Goal: Communication & Community: Ask a question

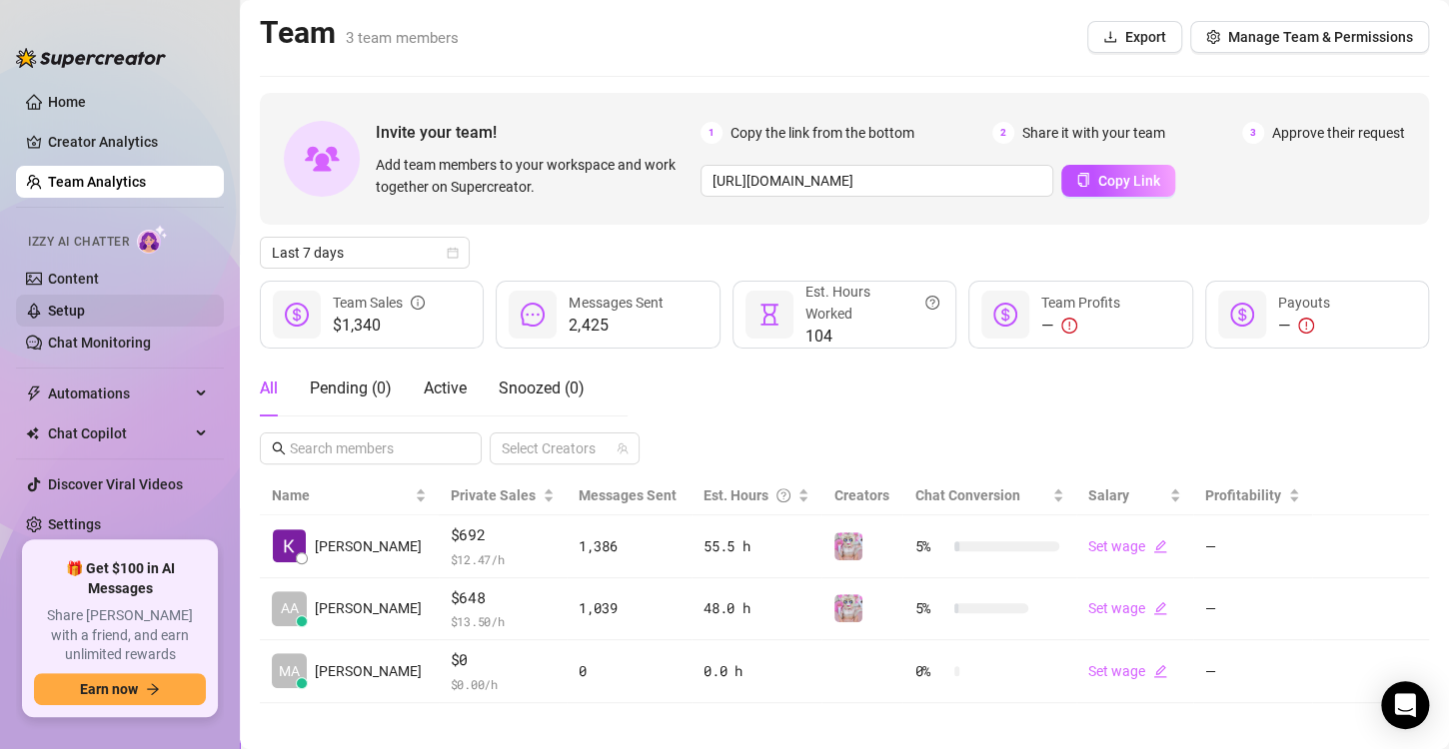
click at [81, 318] on link "Setup" at bounding box center [66, 311] width 37 height 16
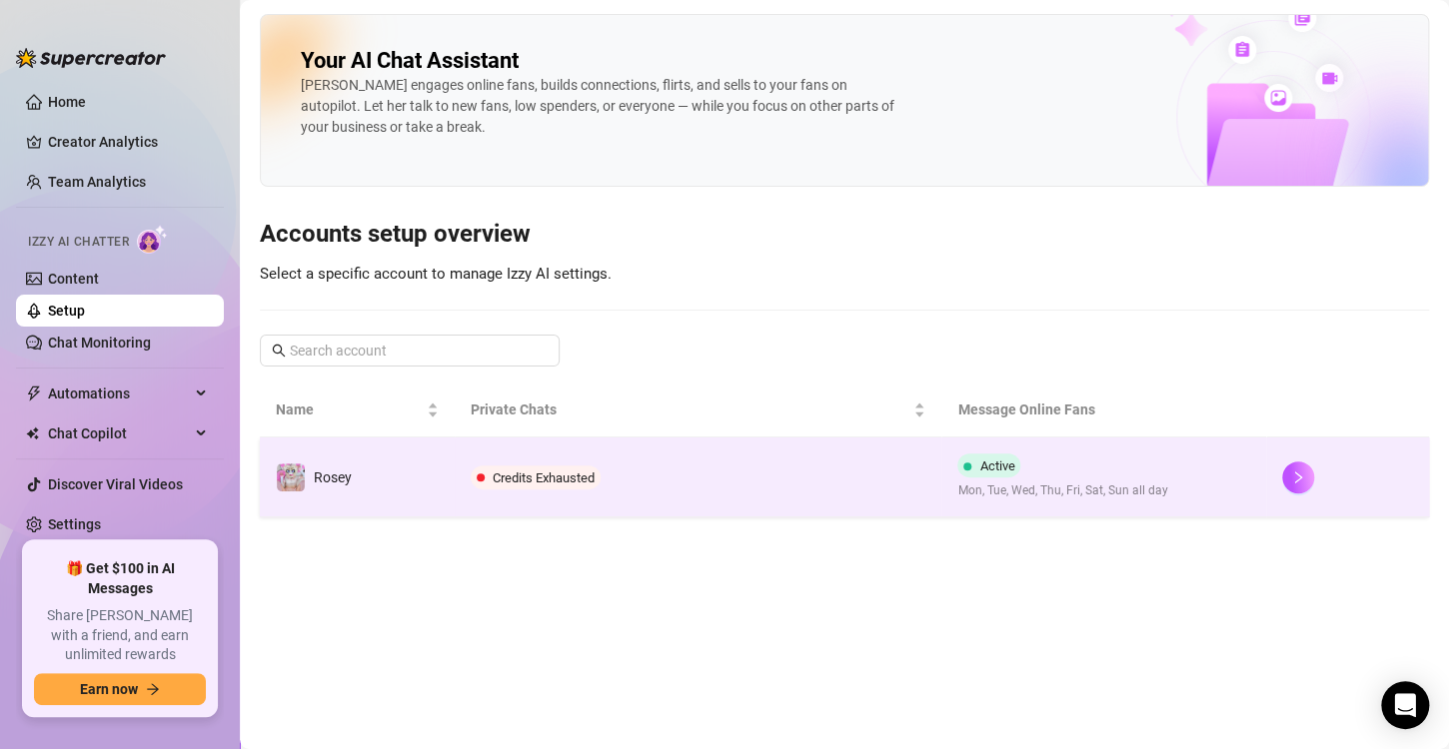
click at [542, 480] on span "Credits Exhausted" at bounding box center [544, 478] width 102 height 15
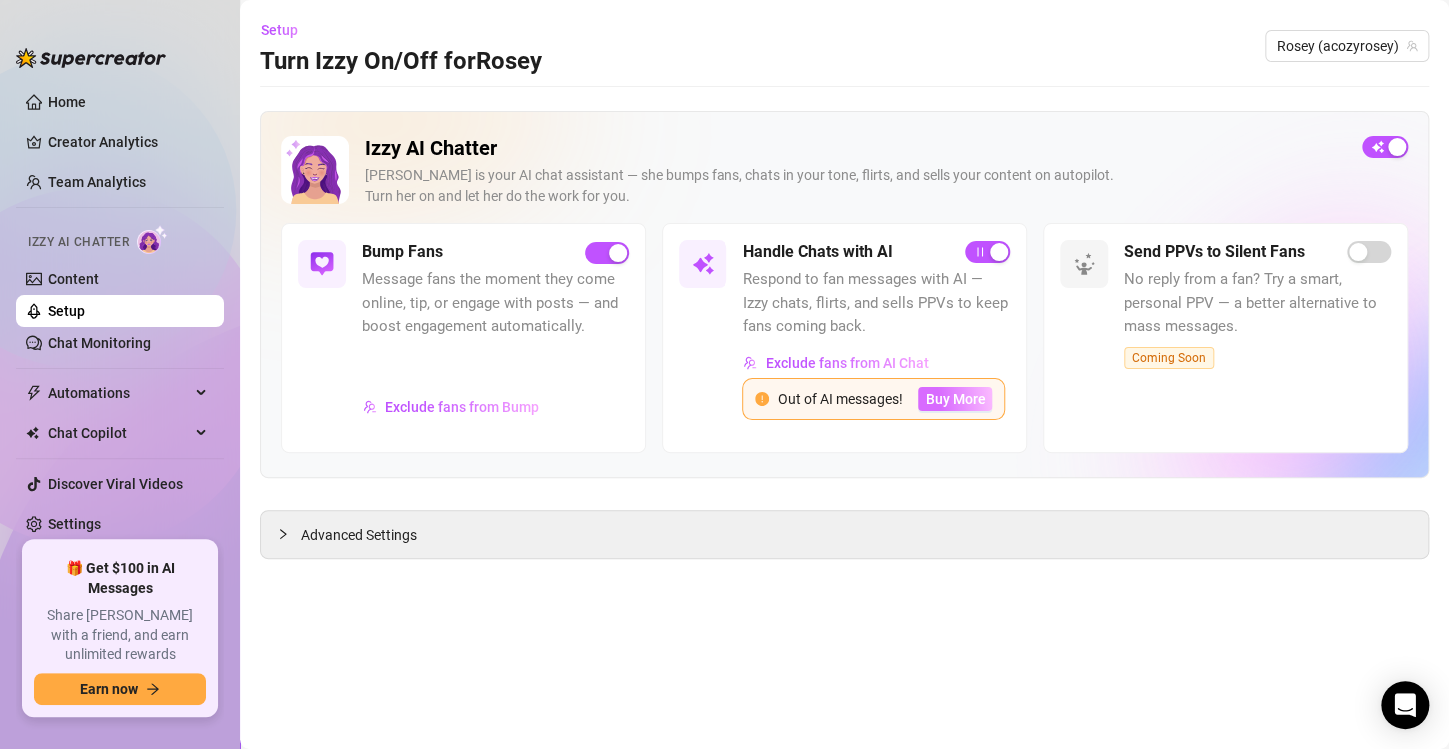
click at [946, 407] on span "Buy More" at bounding box center [955, 400] width 60 height 16
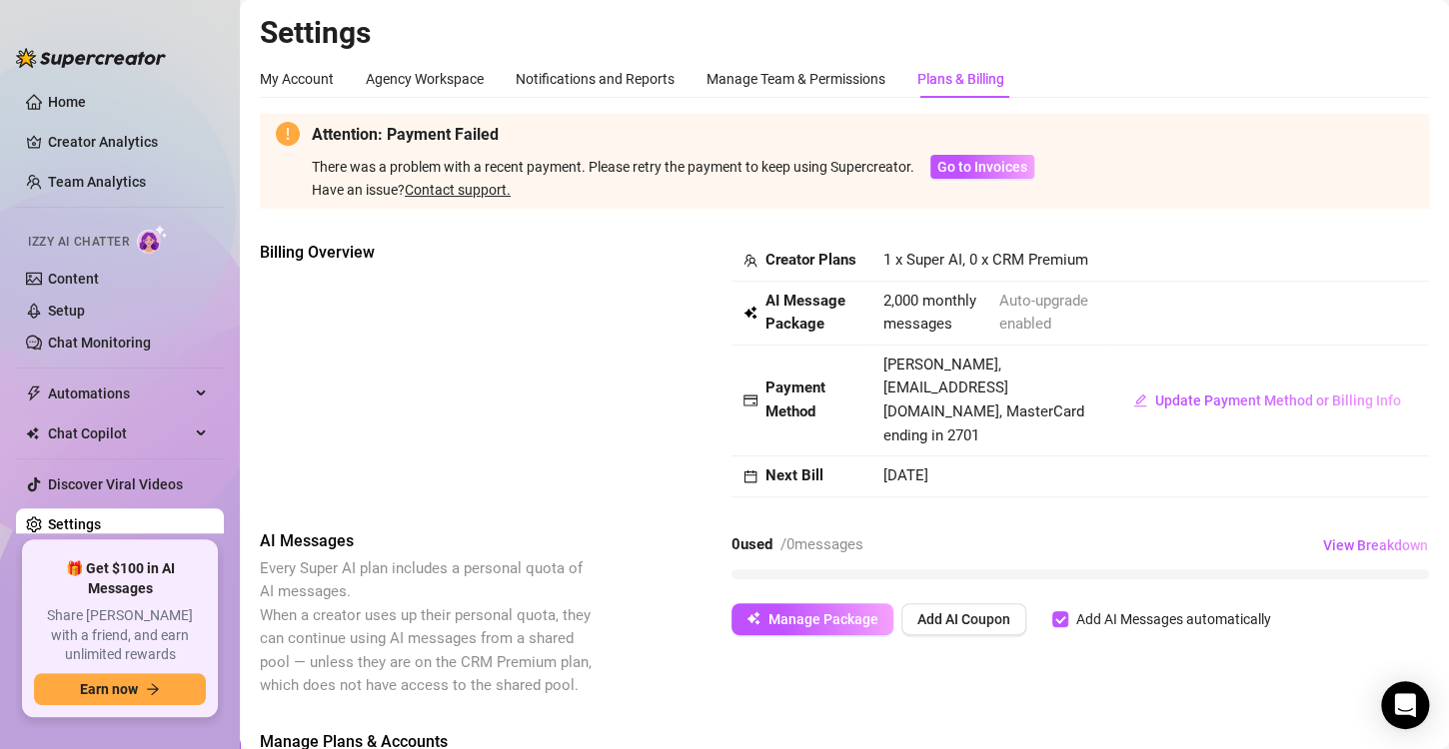
drag, startPoint x: 1222, startPoint y: 418, endPoint x: 1154, endPoint y: 488, distance: 97.5
click at [1154, 488] on td at bounding box center [1267, 477] width 324 height 41
click at [1182, 409] on span "Update Payment Method or Billing Info" at bounding box center [1278, 401] width 246 height 16
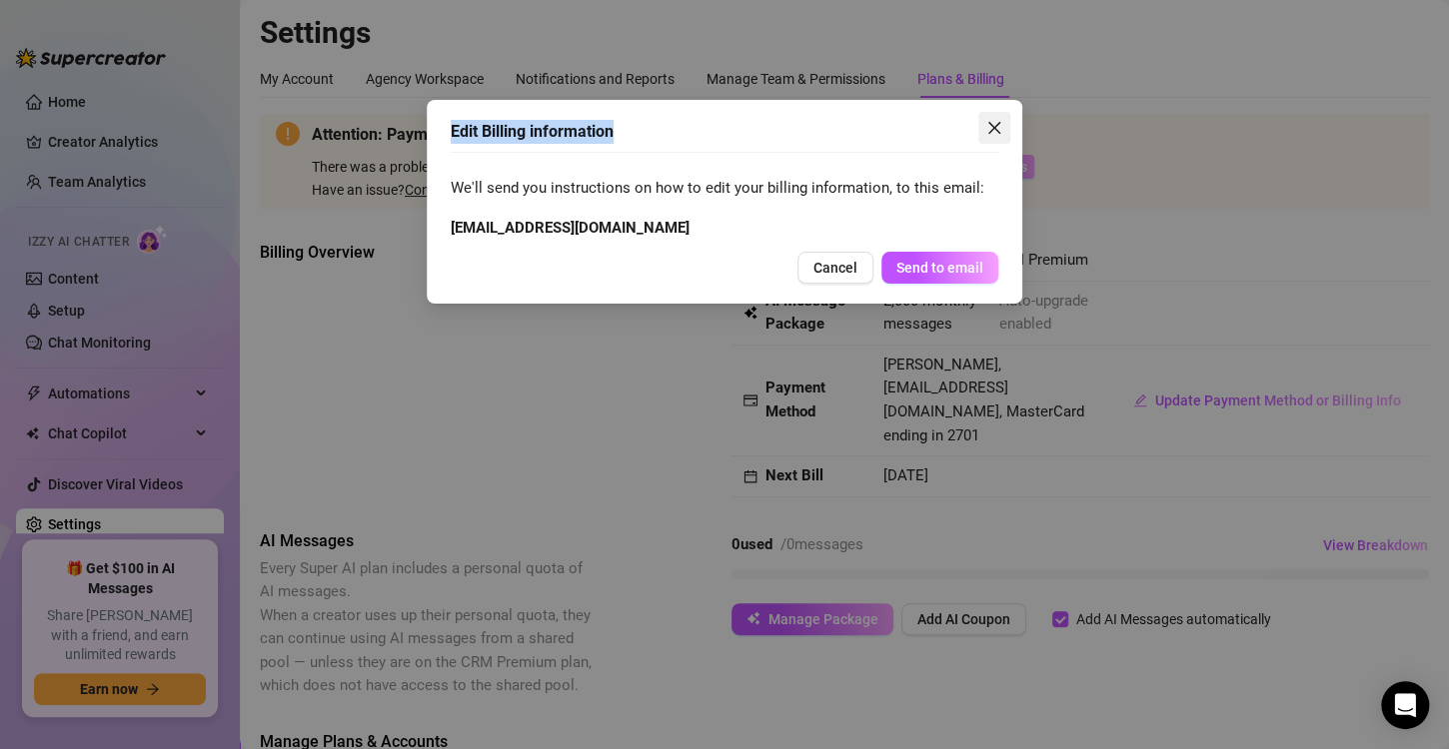
drag, startPoint x: 991, startPoint y: 148, endPoint x: 989, endPoint y: 136, distance: 12.2
click at [989, 136] on div "Edit Billing information We'll send you instructions on how to edit your billin…" at bounding box center [724, 202] width 595 height 204
click at [989, 136] on button "Close" at bounding box center [994, 128] width 32 height 32
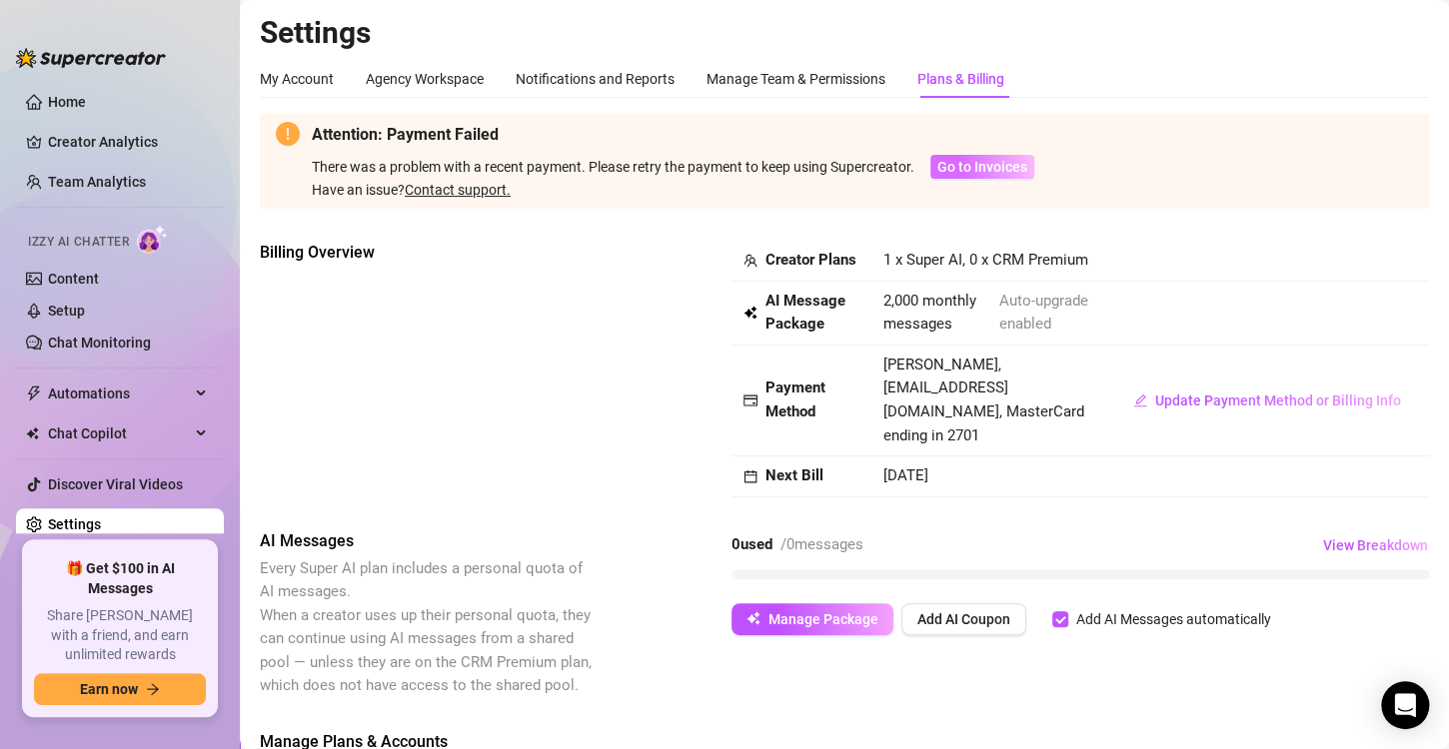
click at [987, 168] on span "Go to Invoices" at bounding box center [982, 167] width 90 height 16
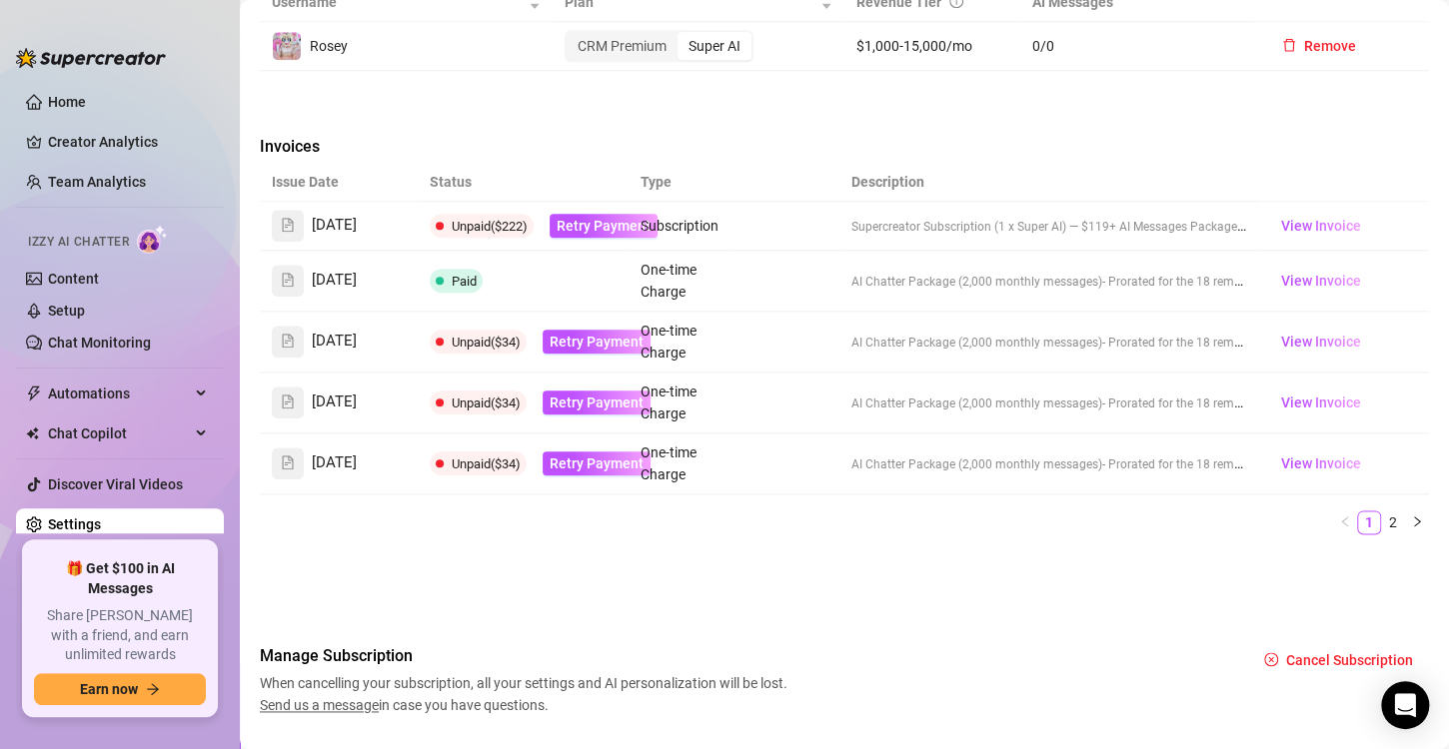
scroll to position [860, 0]
click at [1286, 223] on span "View Invoice" at bounding box center [1320, 227] width 80 height 22
click at [1410, 708] on icon "Open Intercom Messenger" at bounding box center [1405, 705] width 26 height 26
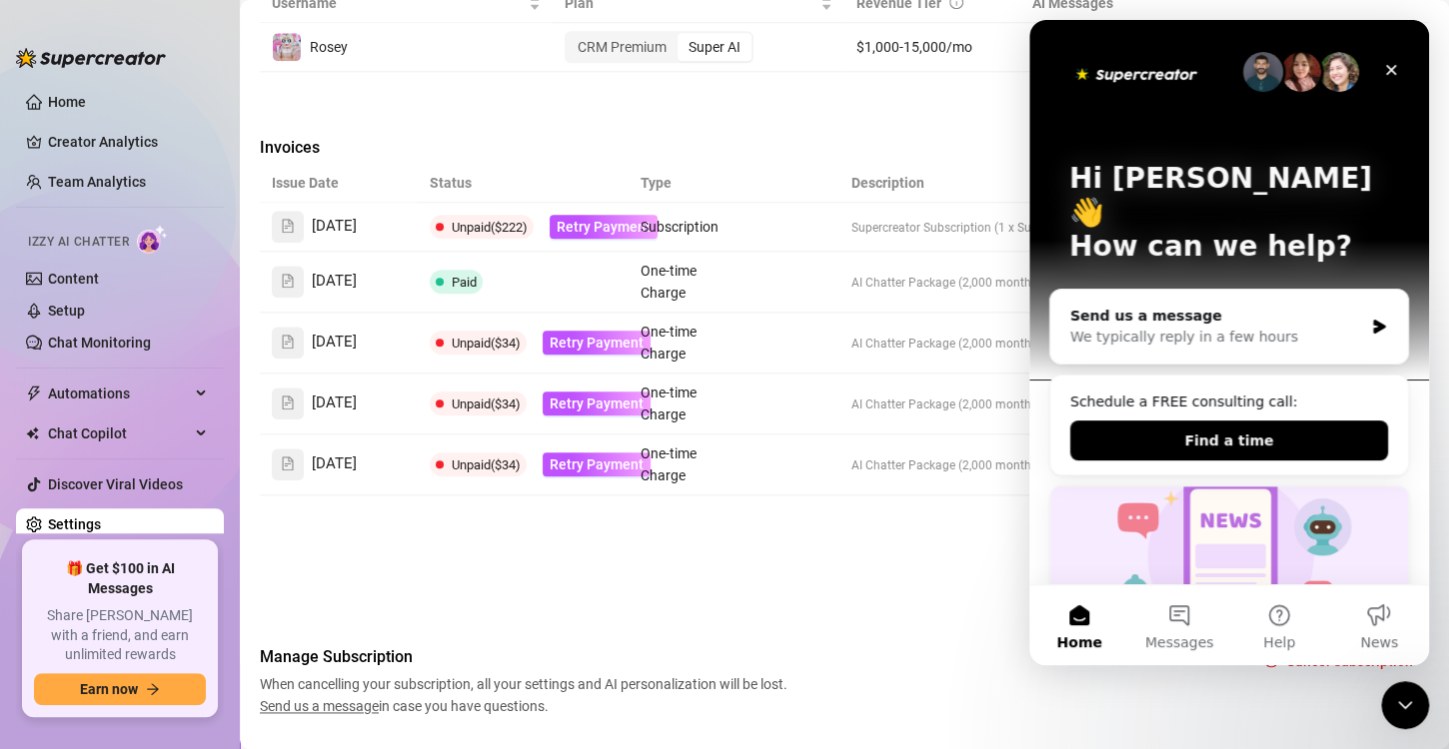
scroll to position [0, 0]
click at [1280, 306] on div "Send us a message" at bounding box center [1216, 316] width 293 height 21
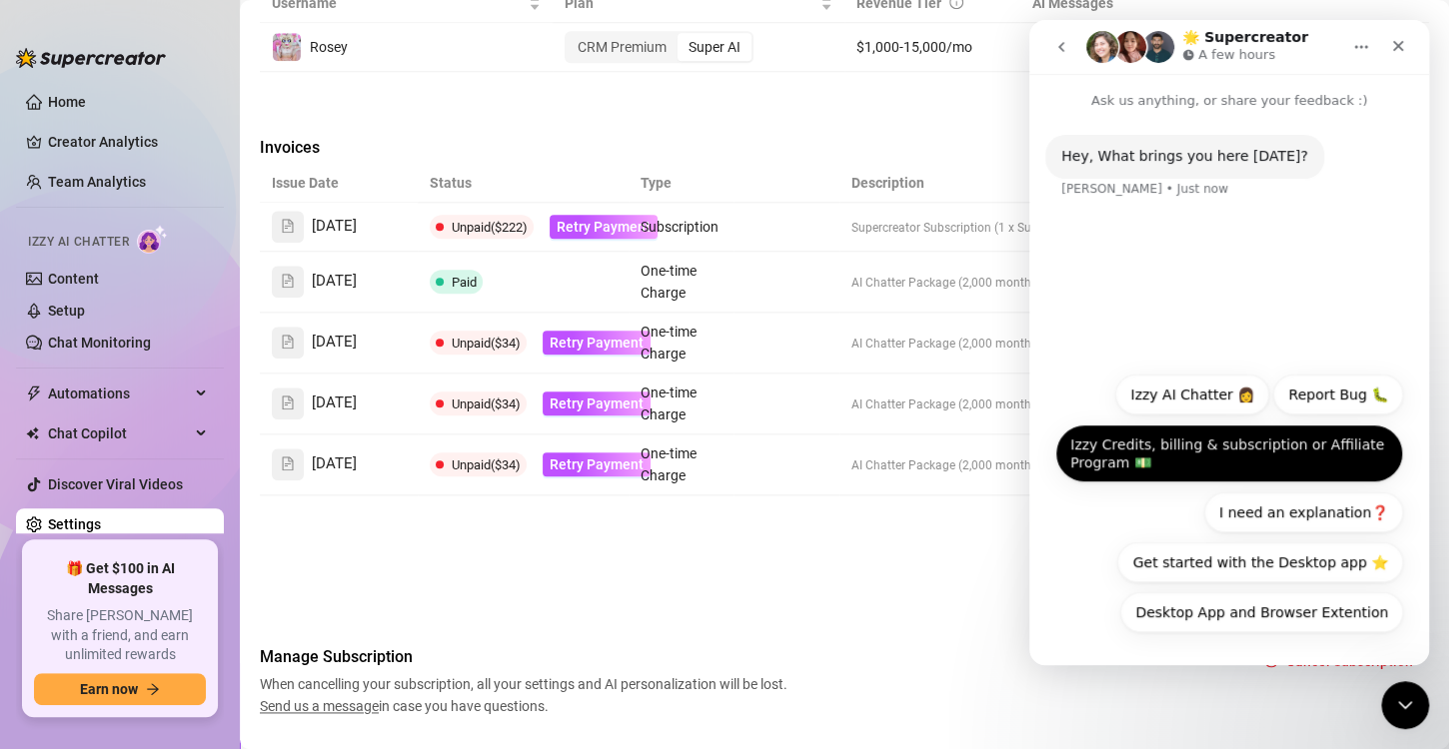
click at [1209, 452] on button "Izzy Credits, billing & subscription or Affiliate Program 💵" at bounding box center [1229, 454] width 348 height 58
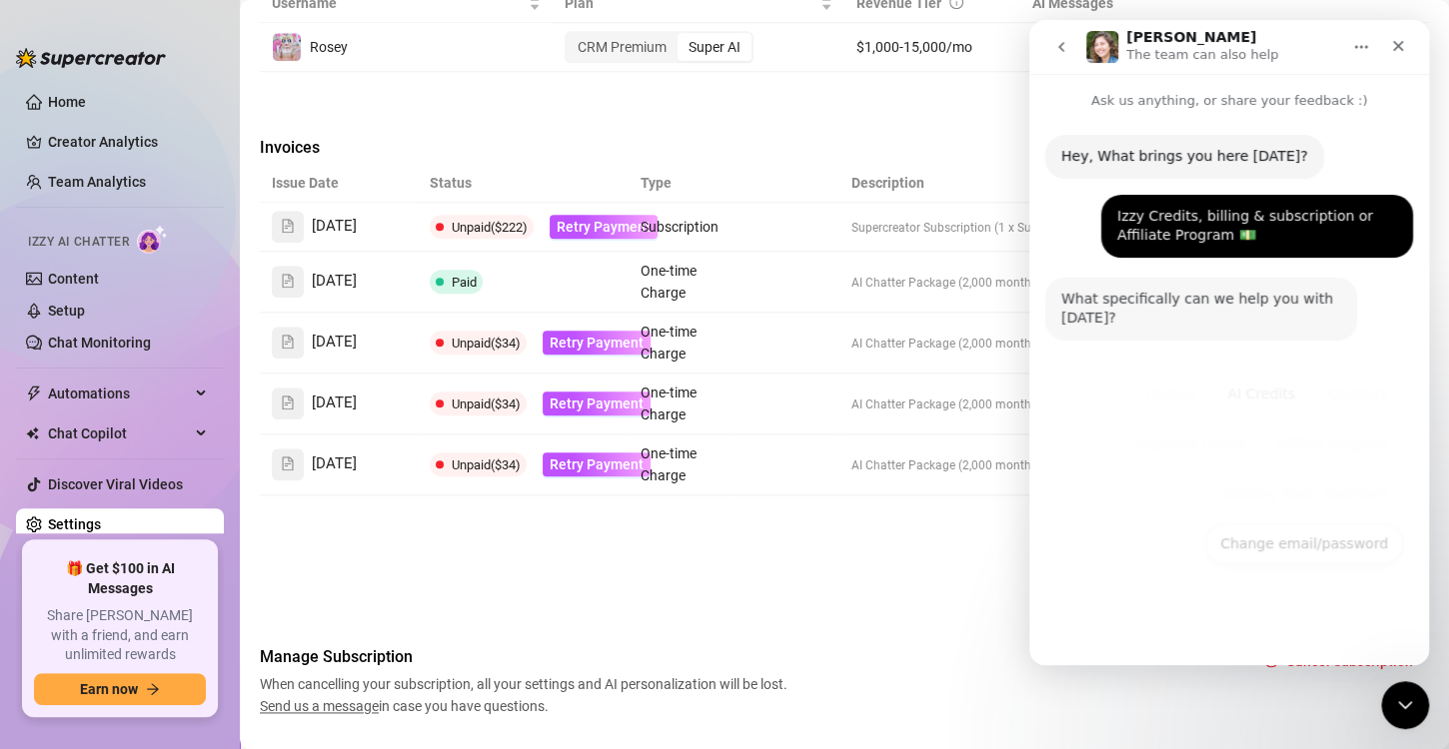
scroll to position [30, 0]
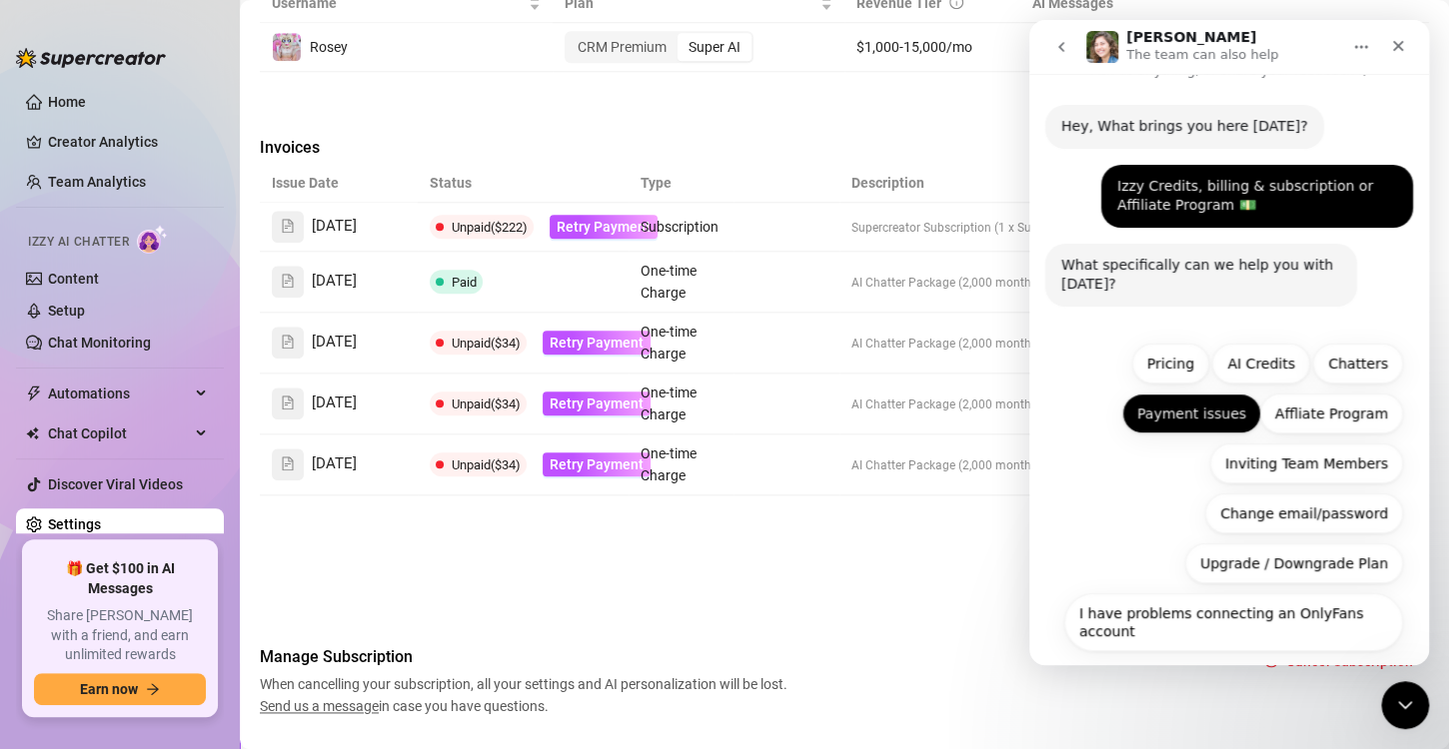
click at [1224, 418] on button "Payment issues" at bounding box center [1191, 414] width 139 height 40
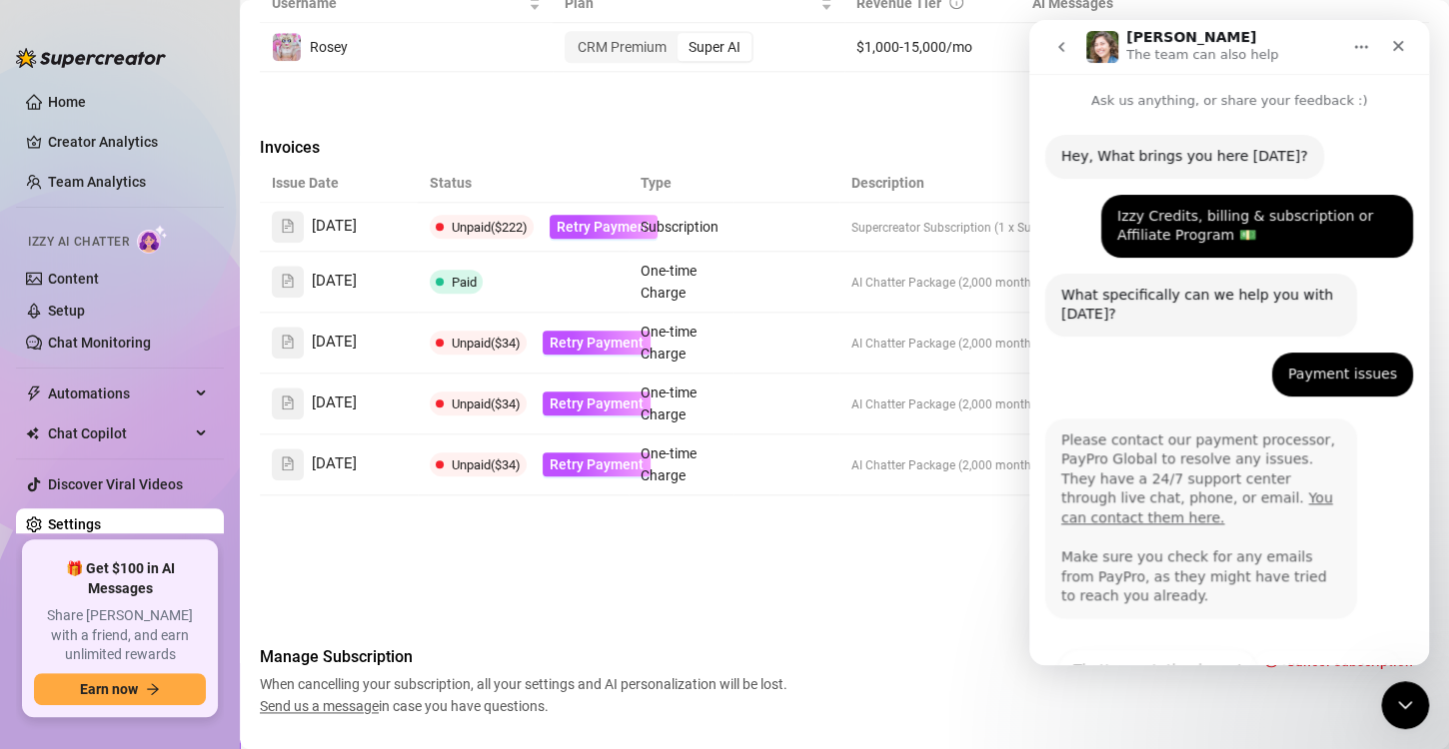
scroll to position [38, 0]
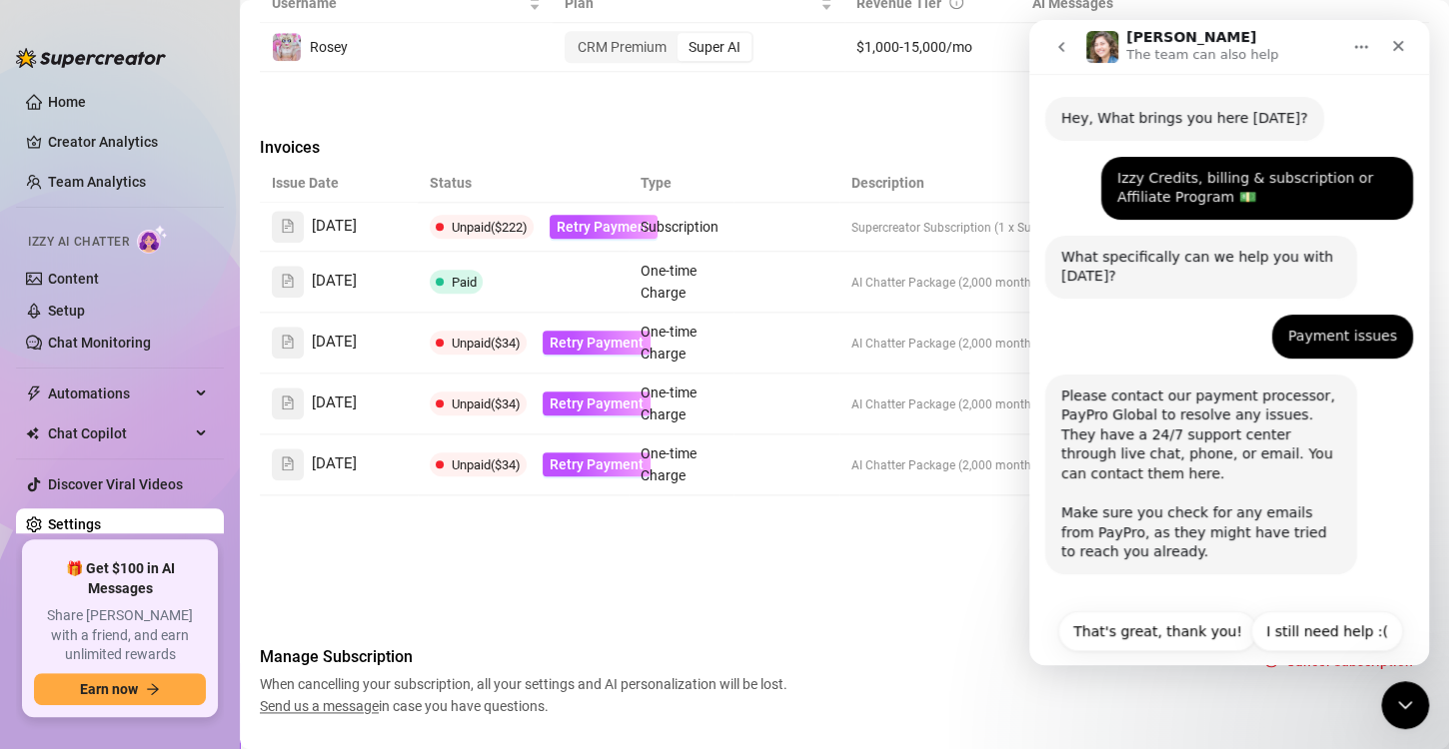
click at [1243, 458] on link "You can contact them here." at bounding box center [1197, 464] width 272 height 36
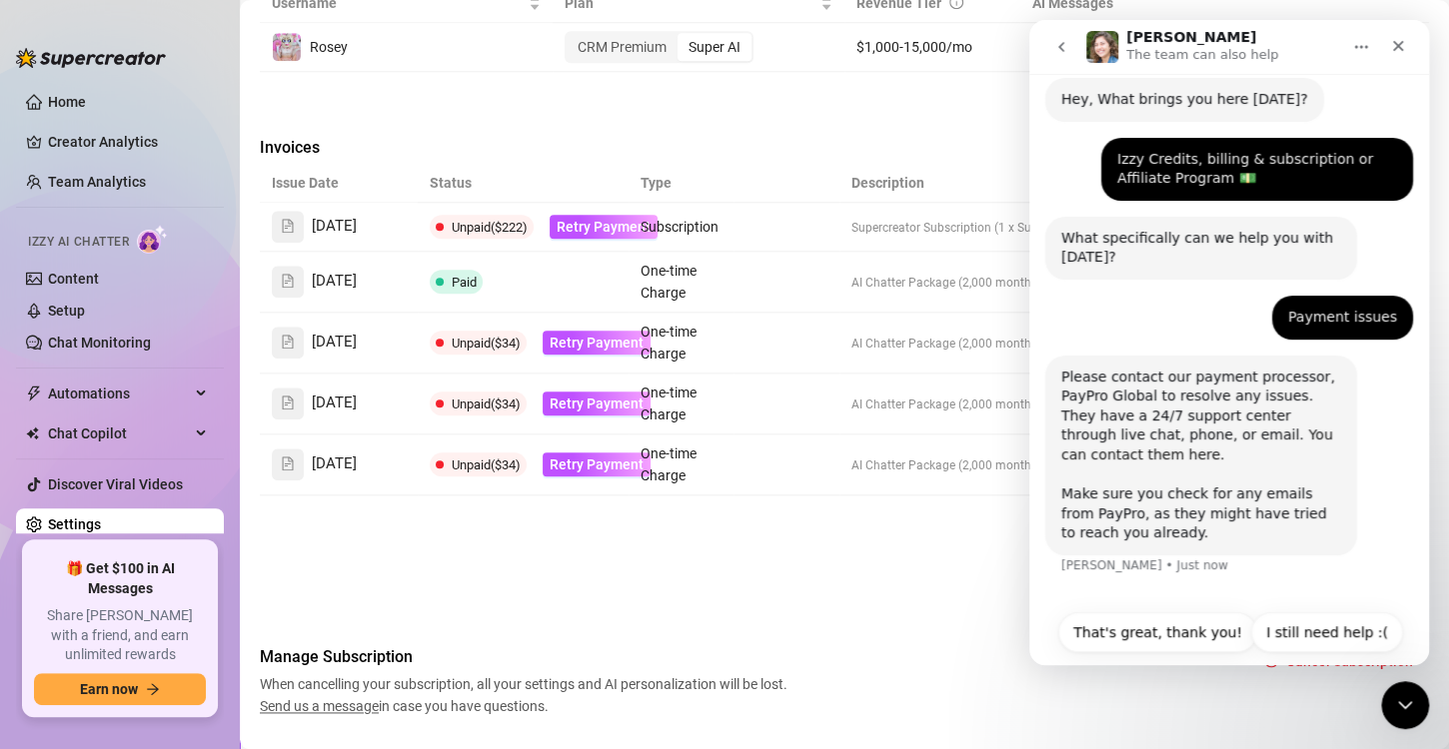
scroll to position [58, 0]
click at [785, 468] on td at bounding box center [785, 465] width 105 height 61
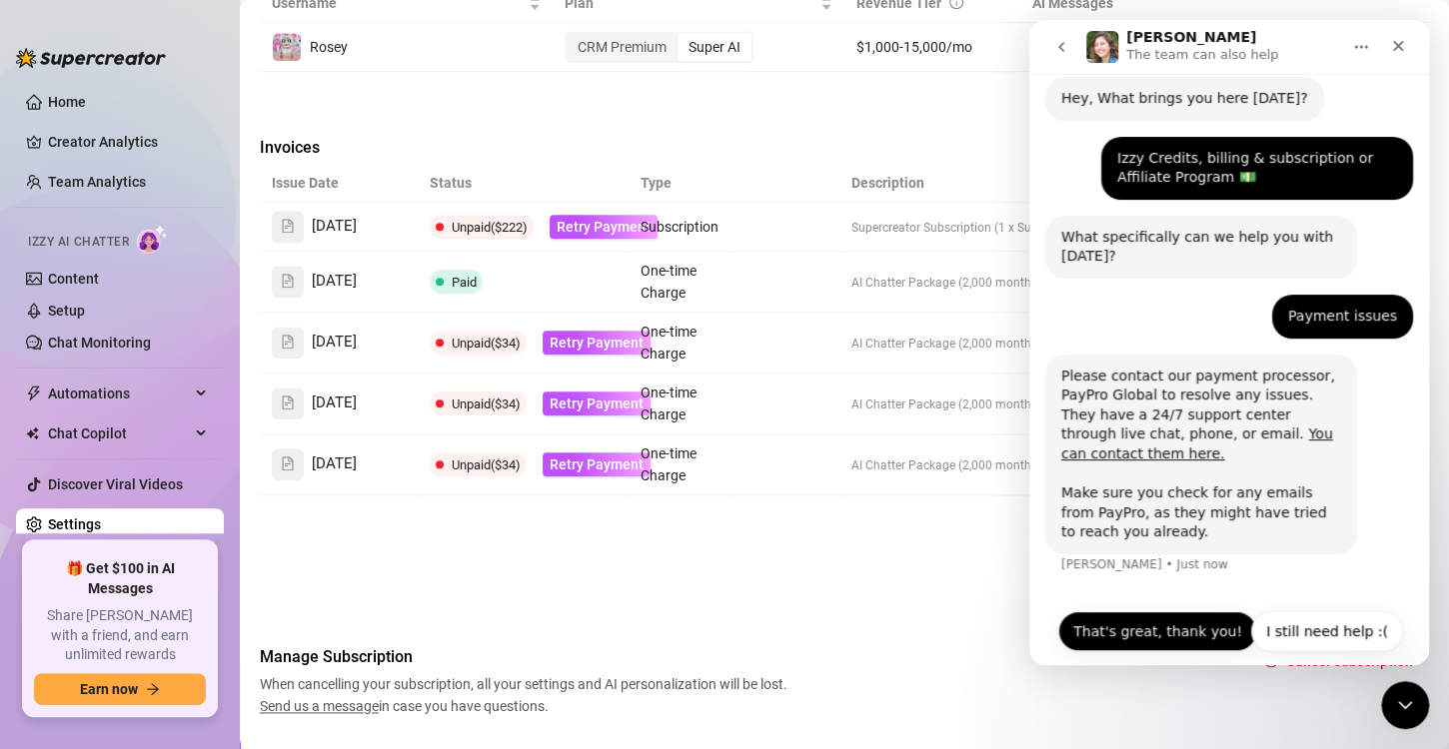
click at [1158, 611] on button "That's great, thank you!" at bounding box center [1157, 631] width 199 height 40
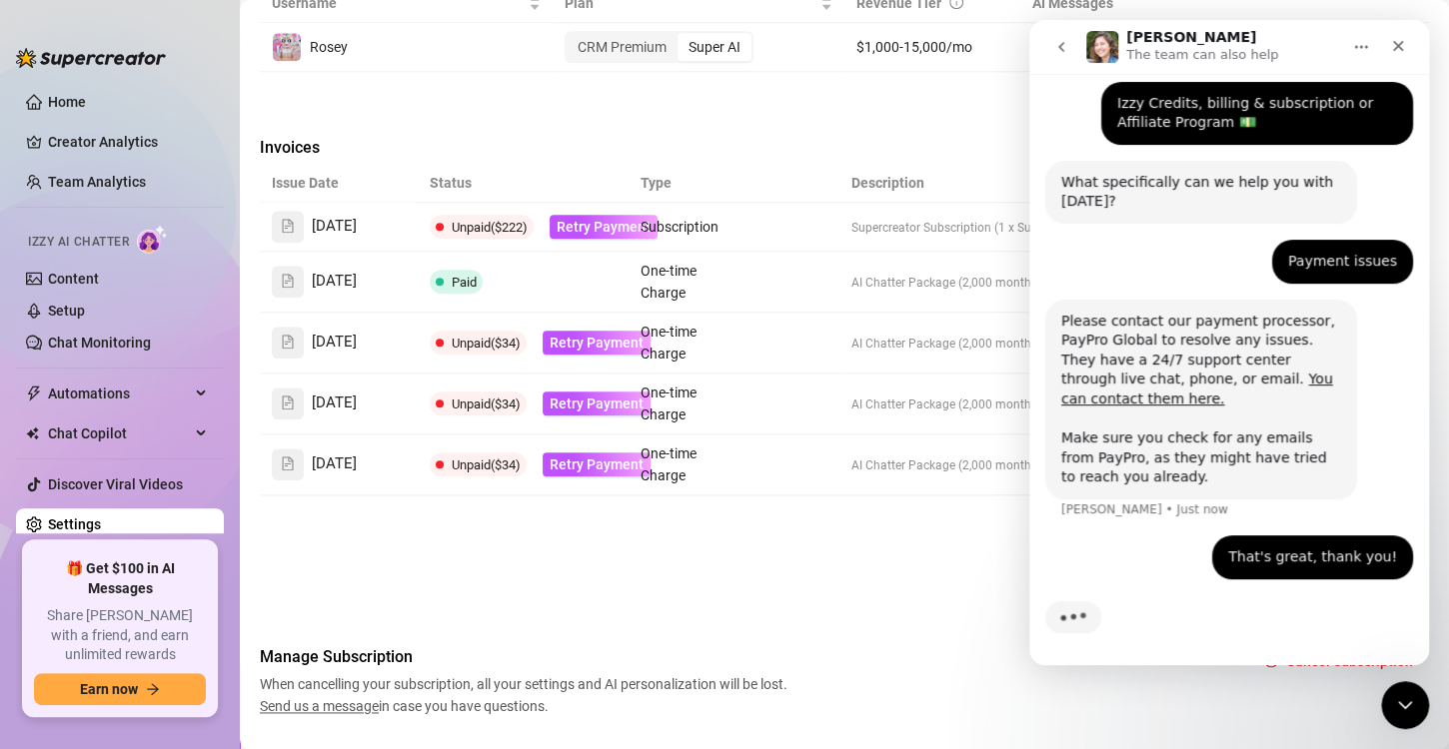
scroll to position [112, 0]
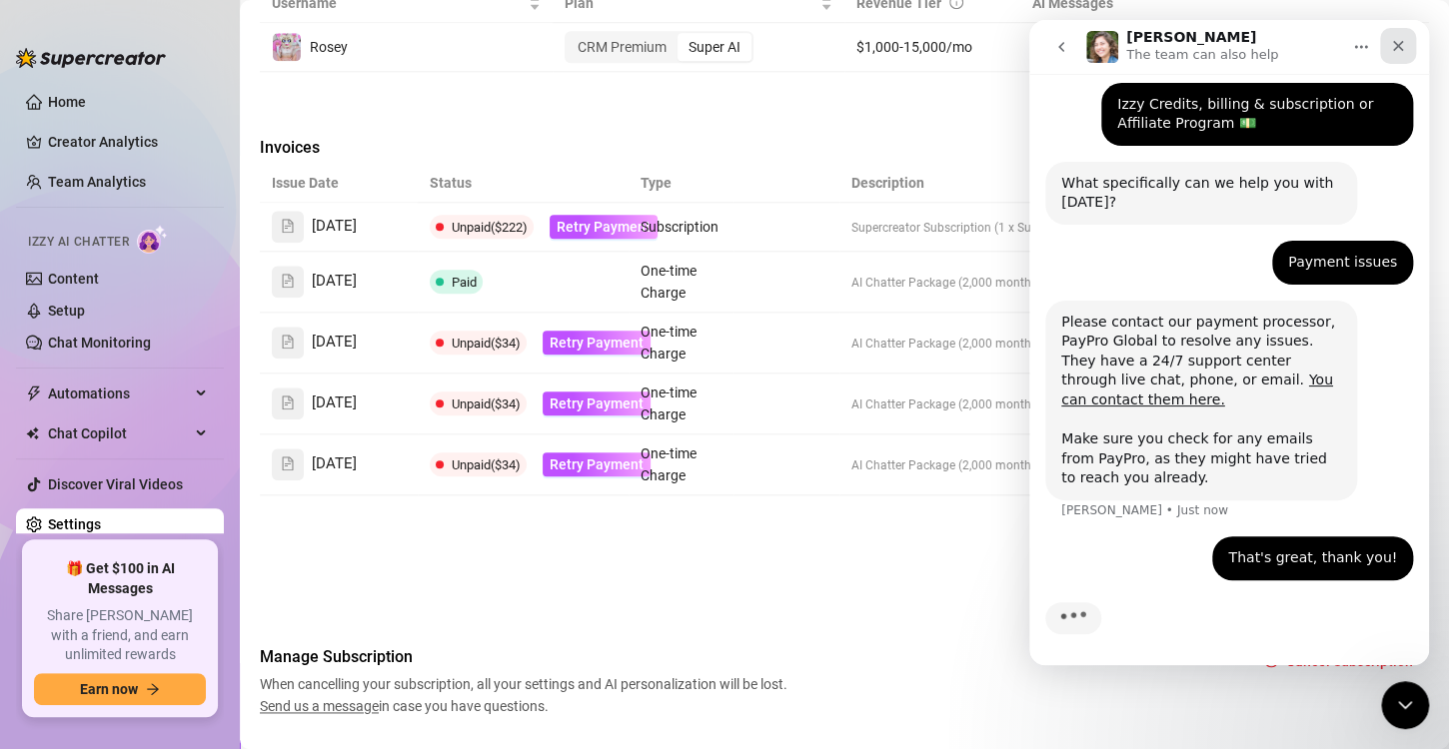
click at [1398, 42] on icon "Close" at bounding box center [1398, 46] width 16 height 16
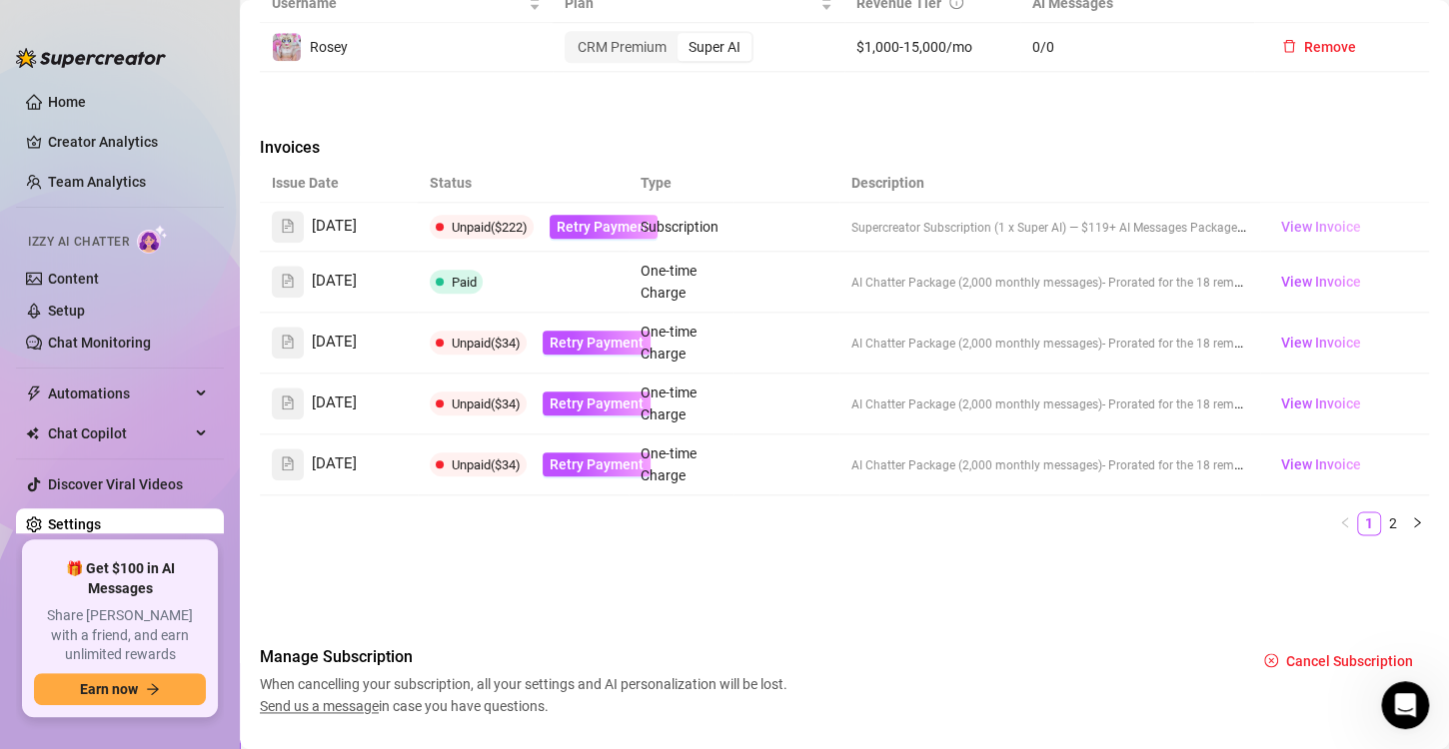
scroll to position [198, 0]
click at [1287, 222] on span "View Invoice" at bounding box center [1320, 227] width 80 height 22
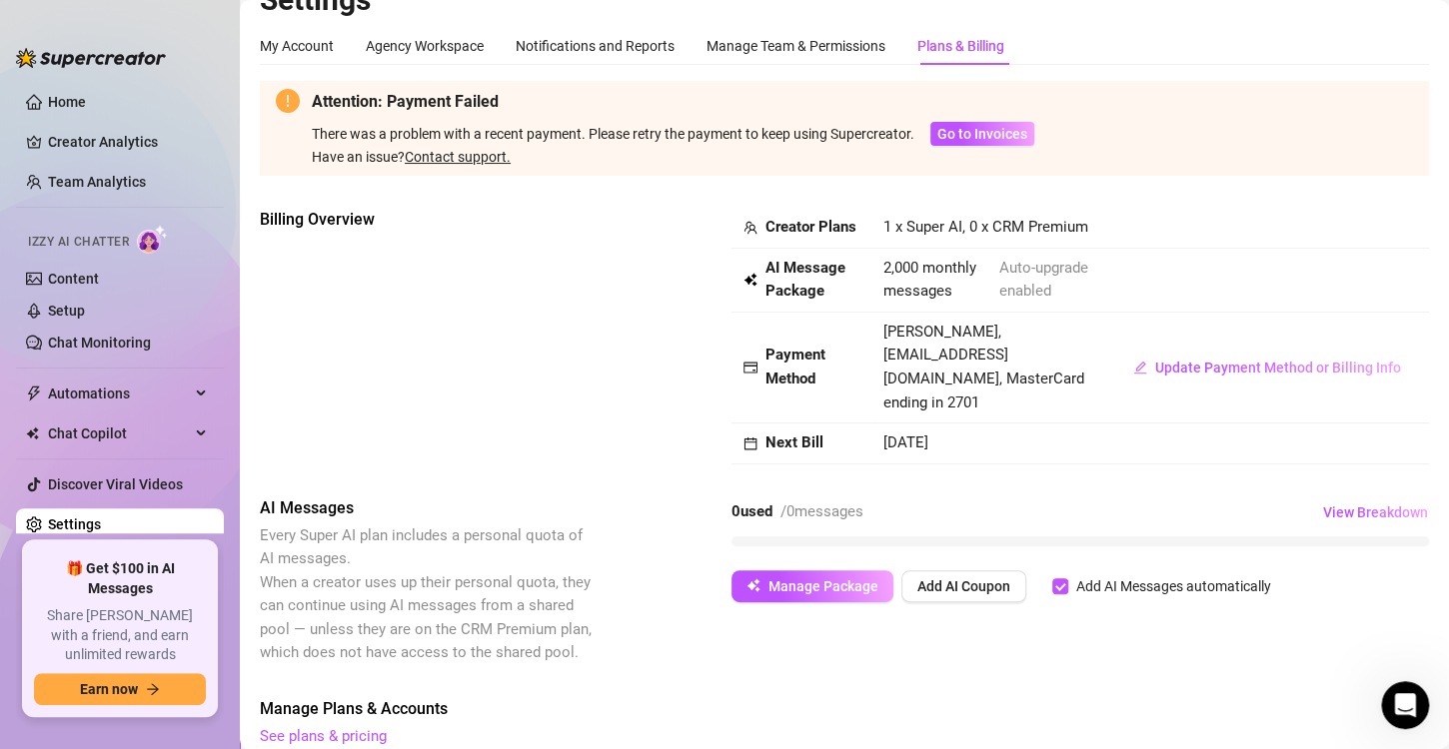
scroll to position [0, 0]
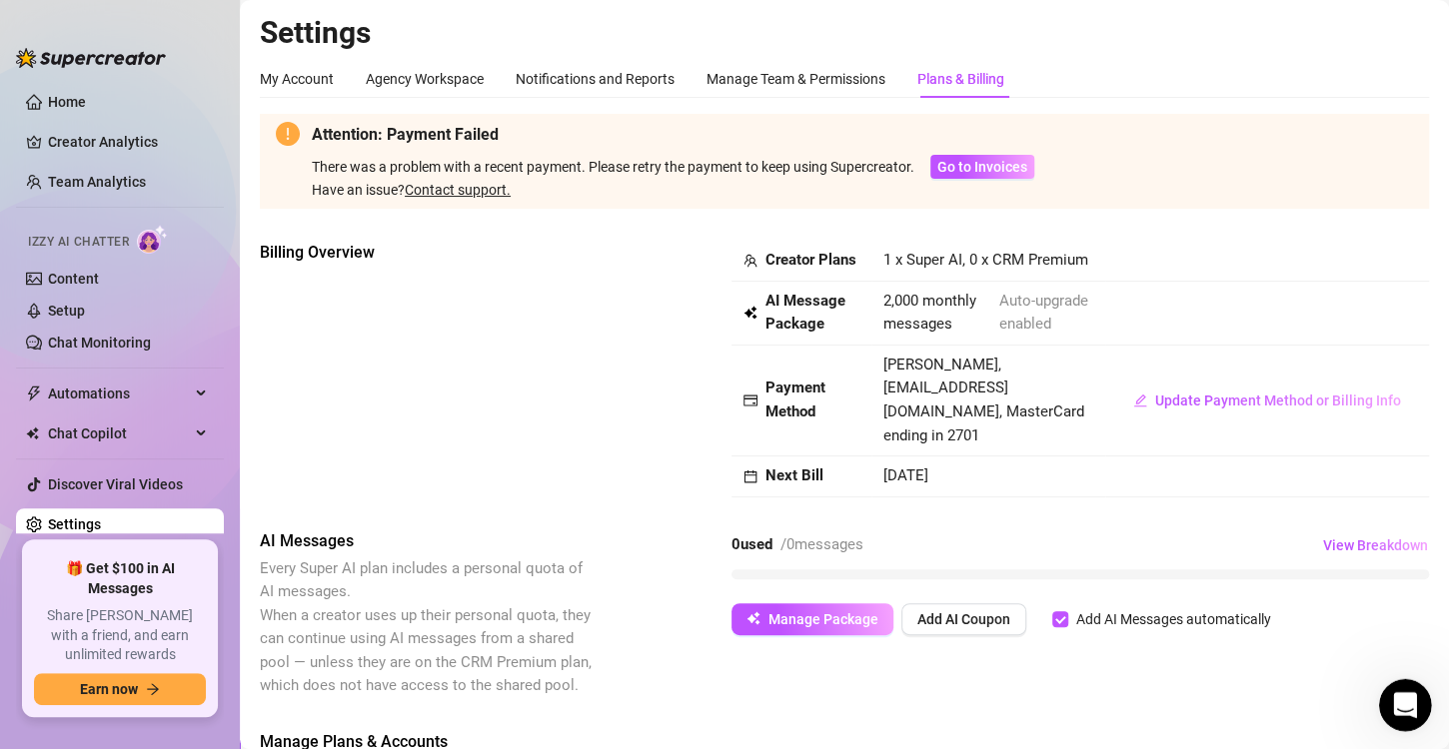
click at [1407, 709] on icon "Open Intercom Messenger" at bounding box center [1402, 702] width 33 height 33
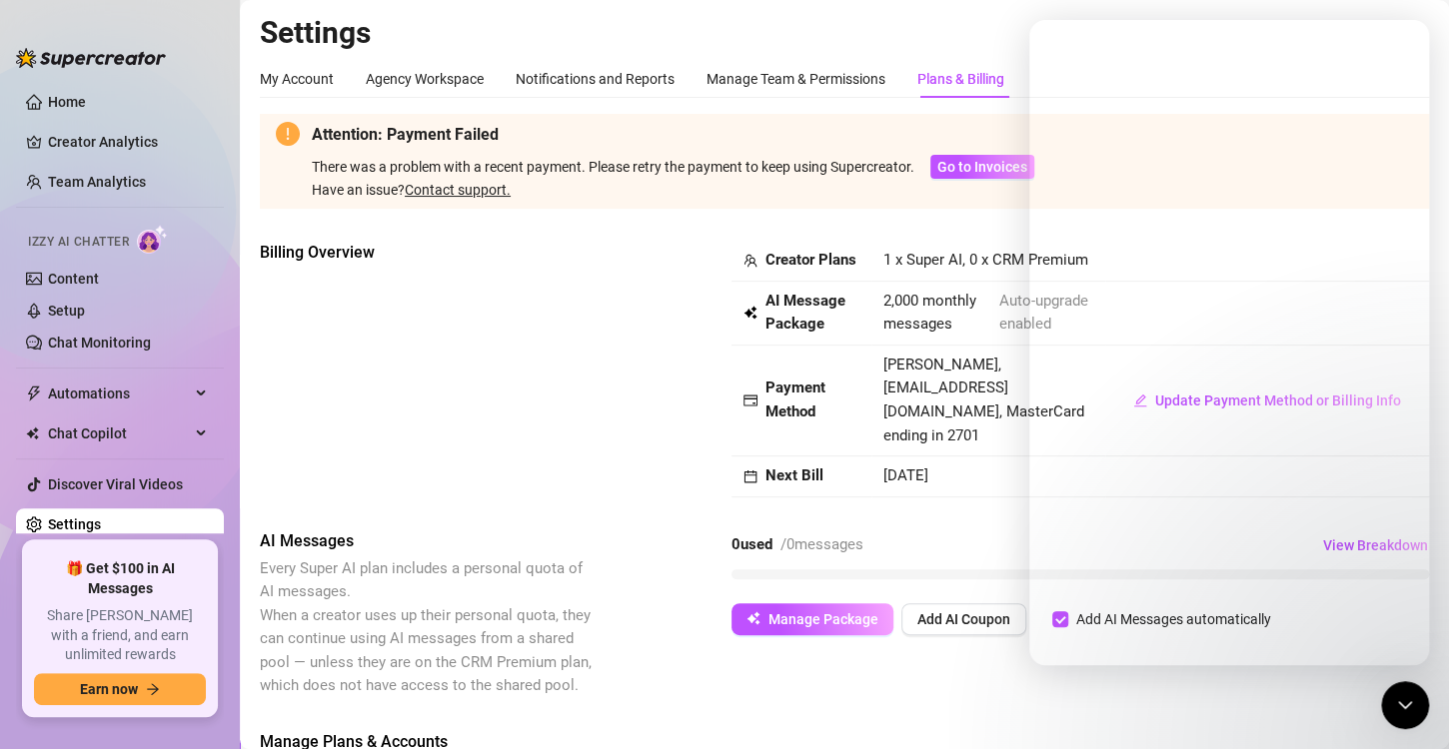
scroll to position [198, 0]
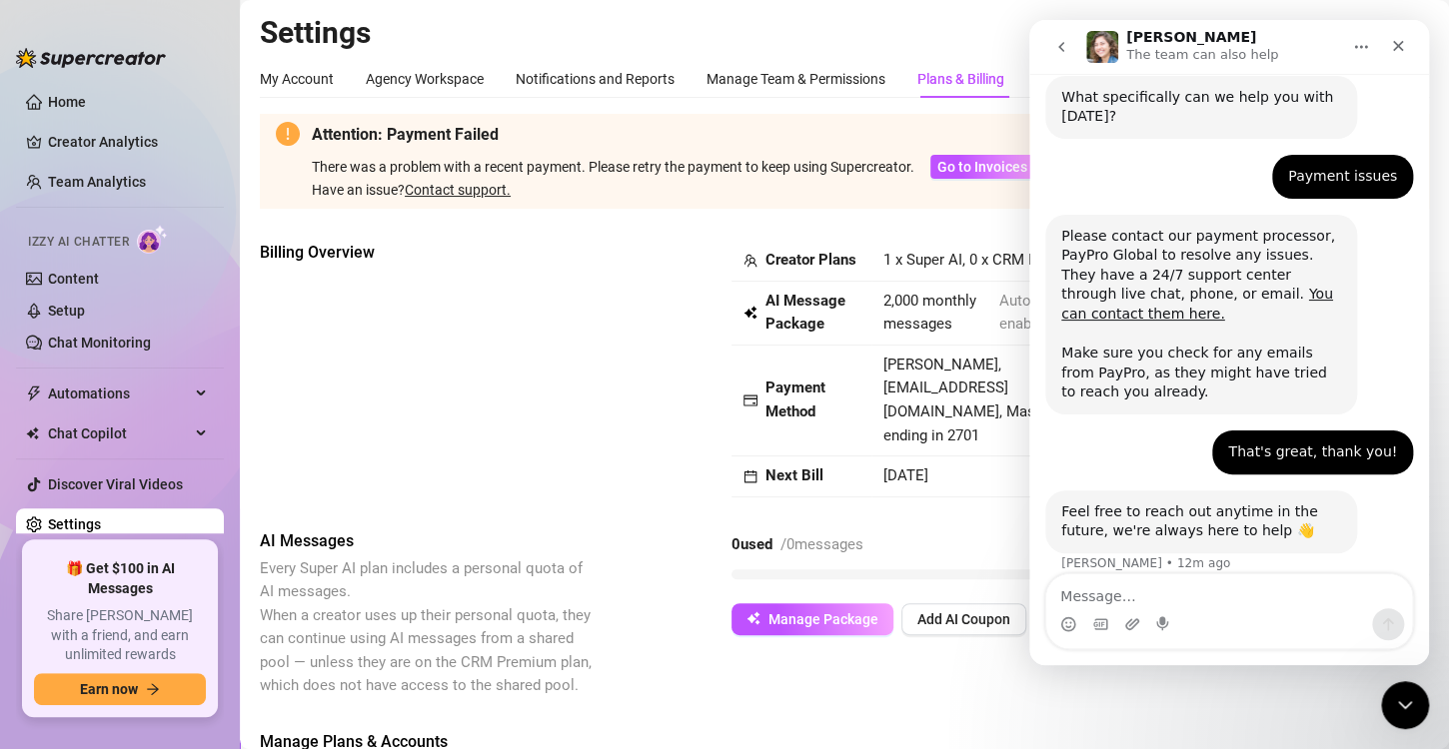
click at [1052, 51] on button "go back" at bounding box center [1061, 47] width 38 height 38
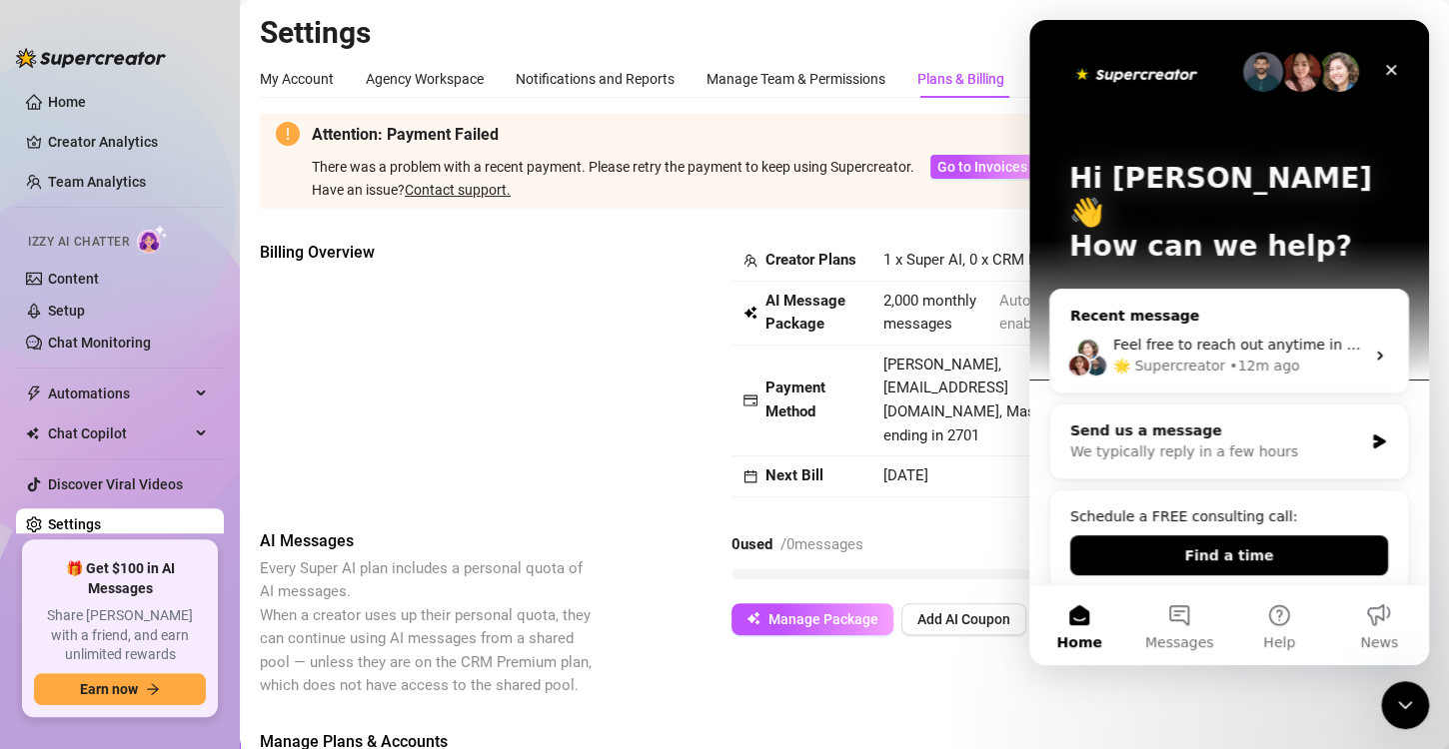
scroll to position [0, 0]
click at [1281, 337] on span "Feel free to reach out anytime in the future, we're always here to help 👋" at bounding box center [1369, 345] width 512 height 16
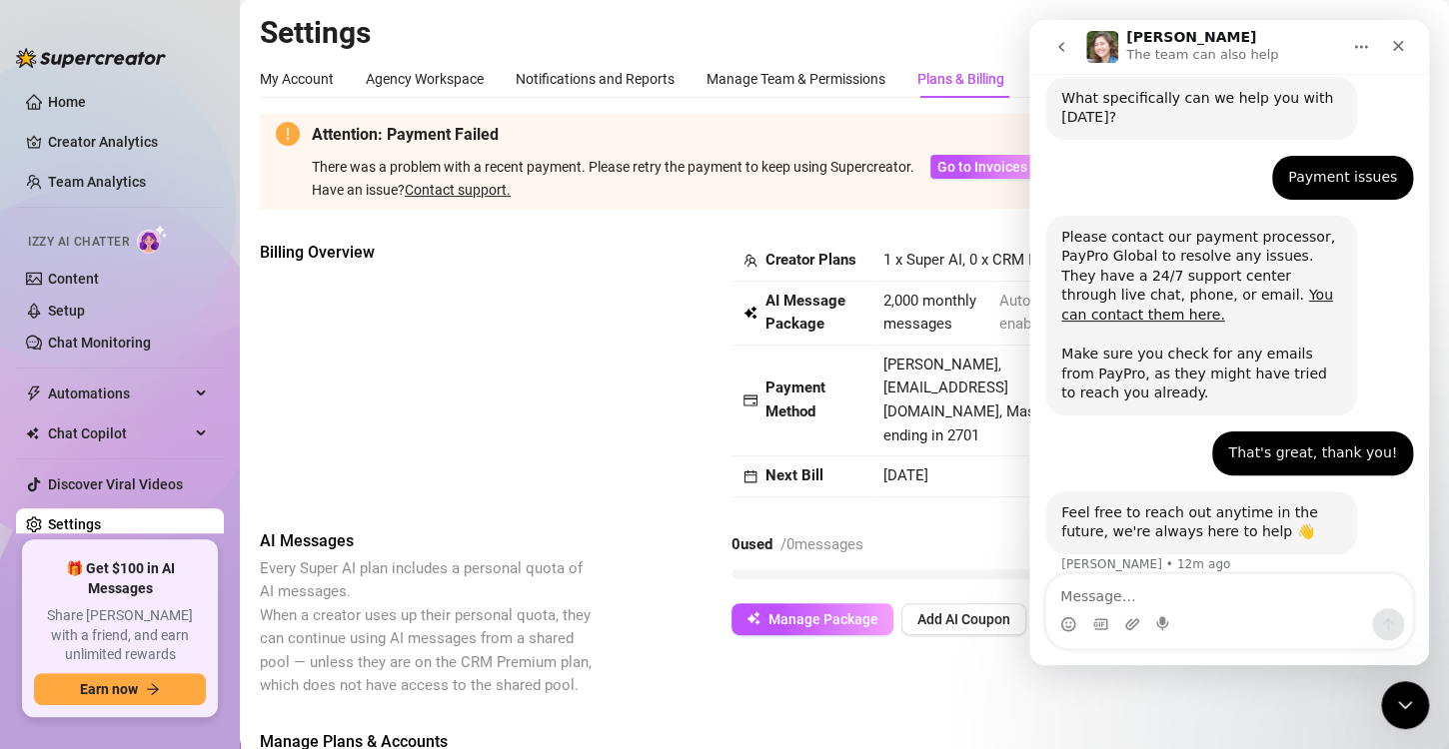
scroll to position [198, 0]
click at [1069, 49] on button "go back" at bounding box center [1061, 47] width 38 height 38
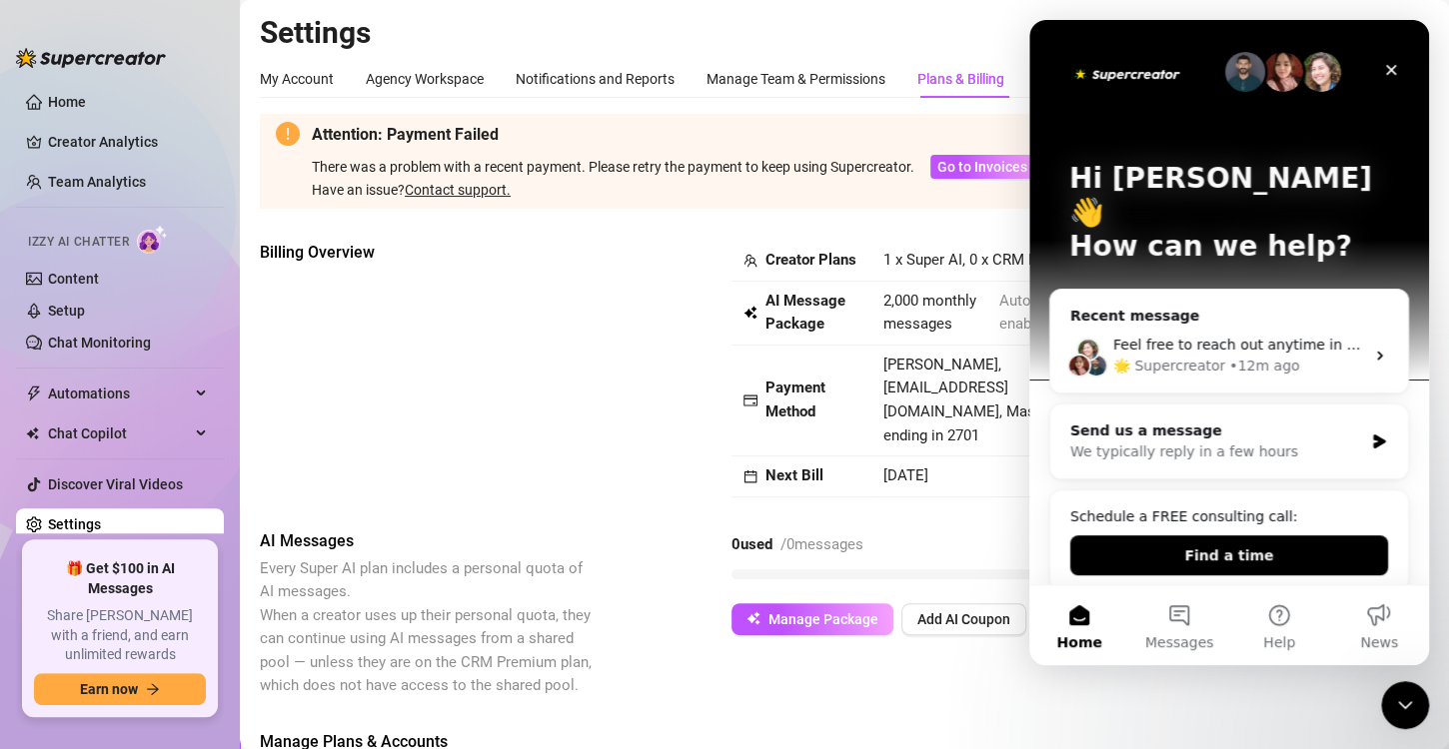
scroll to position [0, 0]
click at [1233, 421] on div "Send us a message" at bounding box center [1216, 431] width 293 height 21
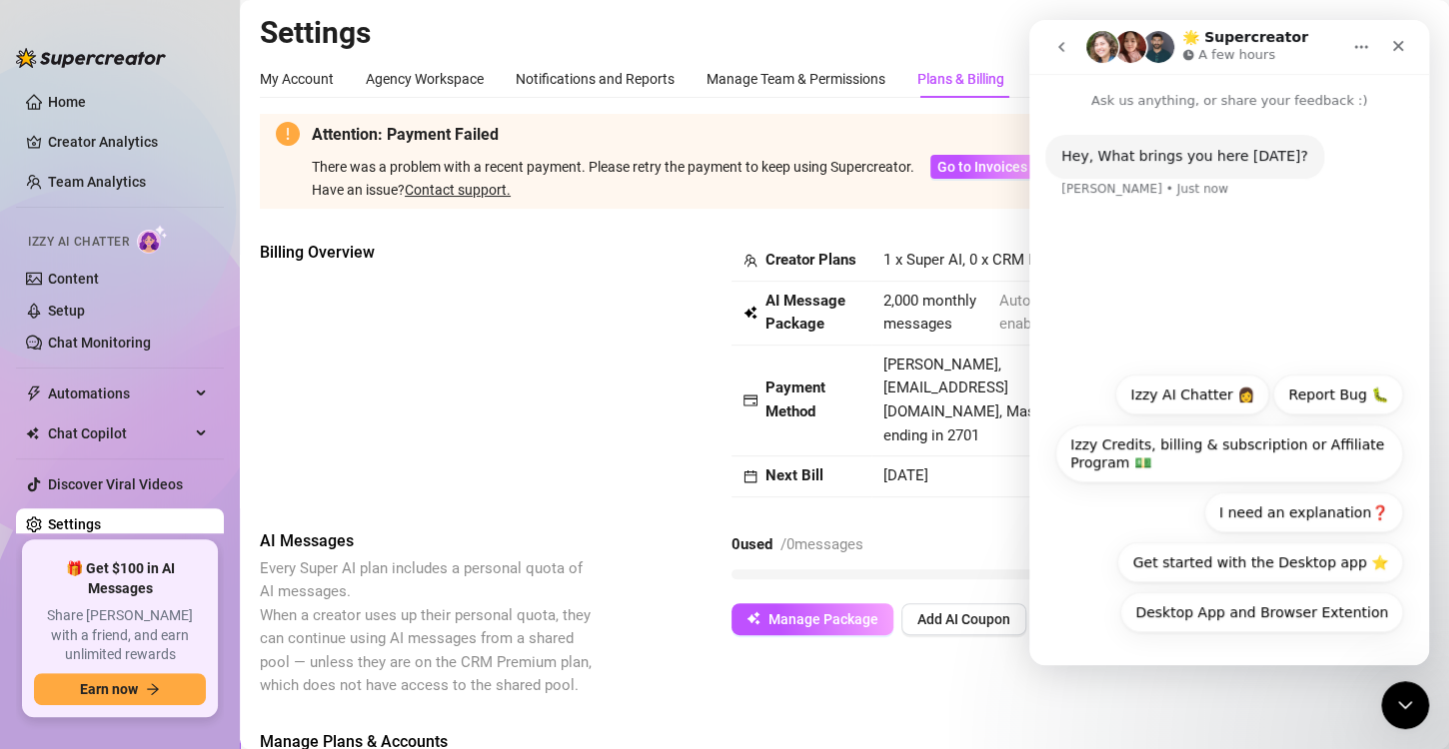
drag, startPoint x: 1260, startPoint y: 449, endPoint x: 1143, endPoint y: 506, distance: 130.0
click at [1143, 506] on div "Desktop App and Browser Extention Izzy AI Chatter 👩 Report Bug 🐛 Izzy Credits, …" at bounding box center [1229, 509] width 348 height 268
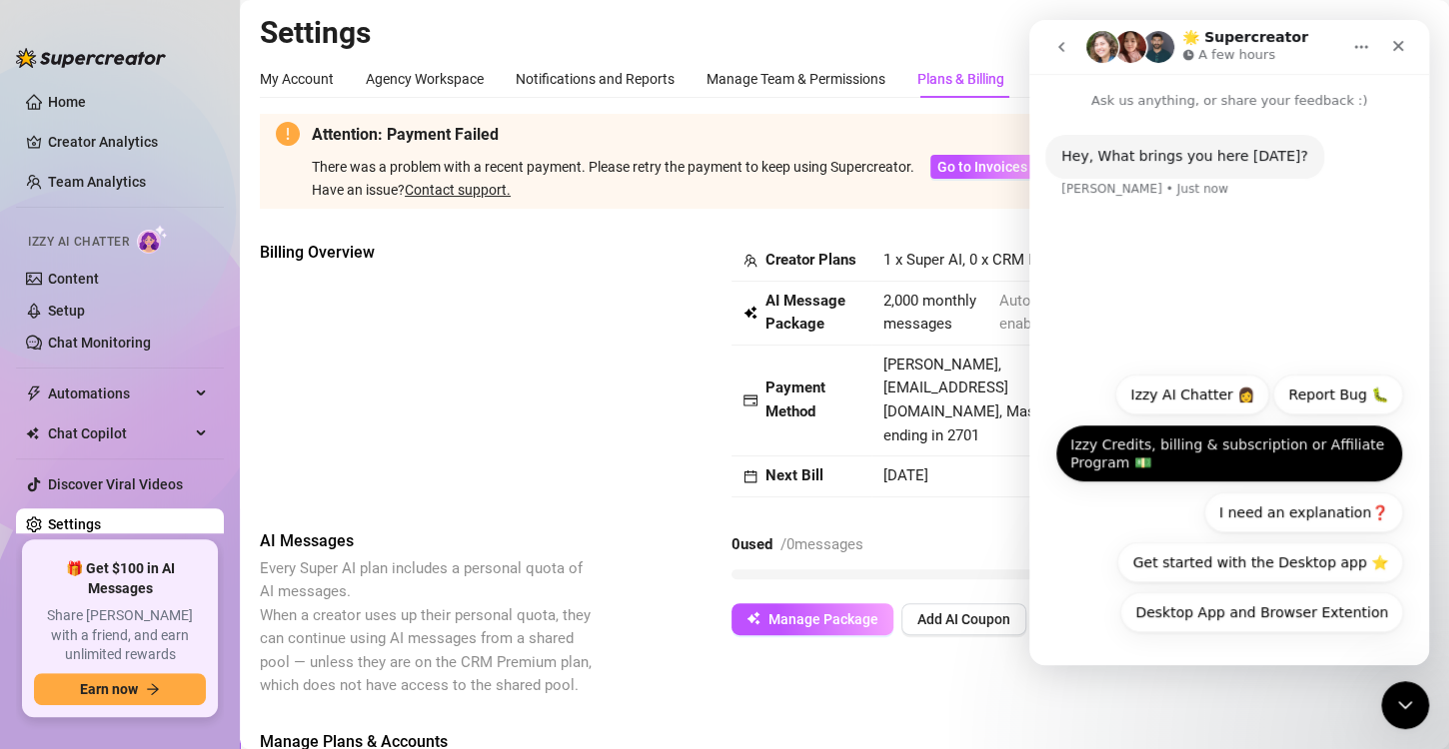
click at [1161, 473] on button "Izzy Credits, billing & subscription or Affiliate Program 💵" at bounding box center [1229, 454] width 348 height 58
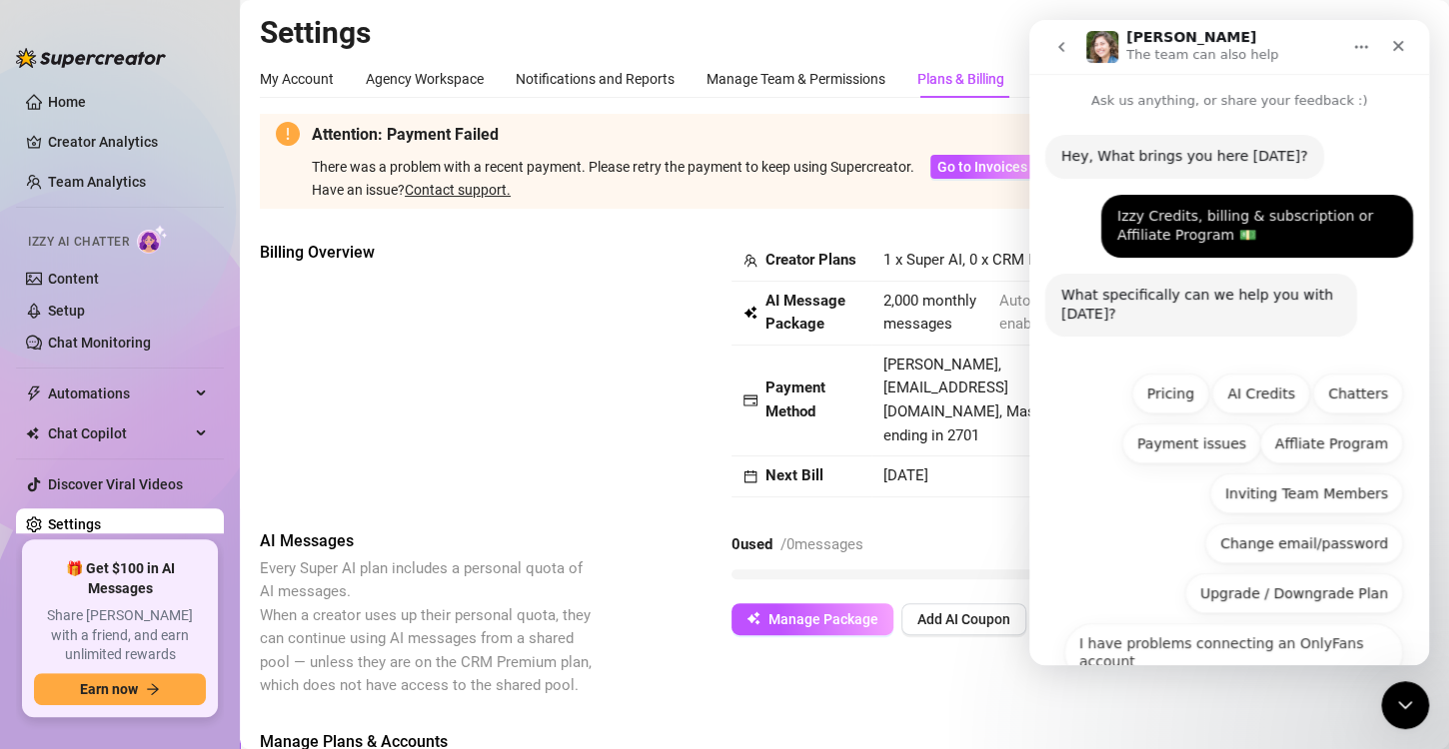
scroll to position [30, 0]
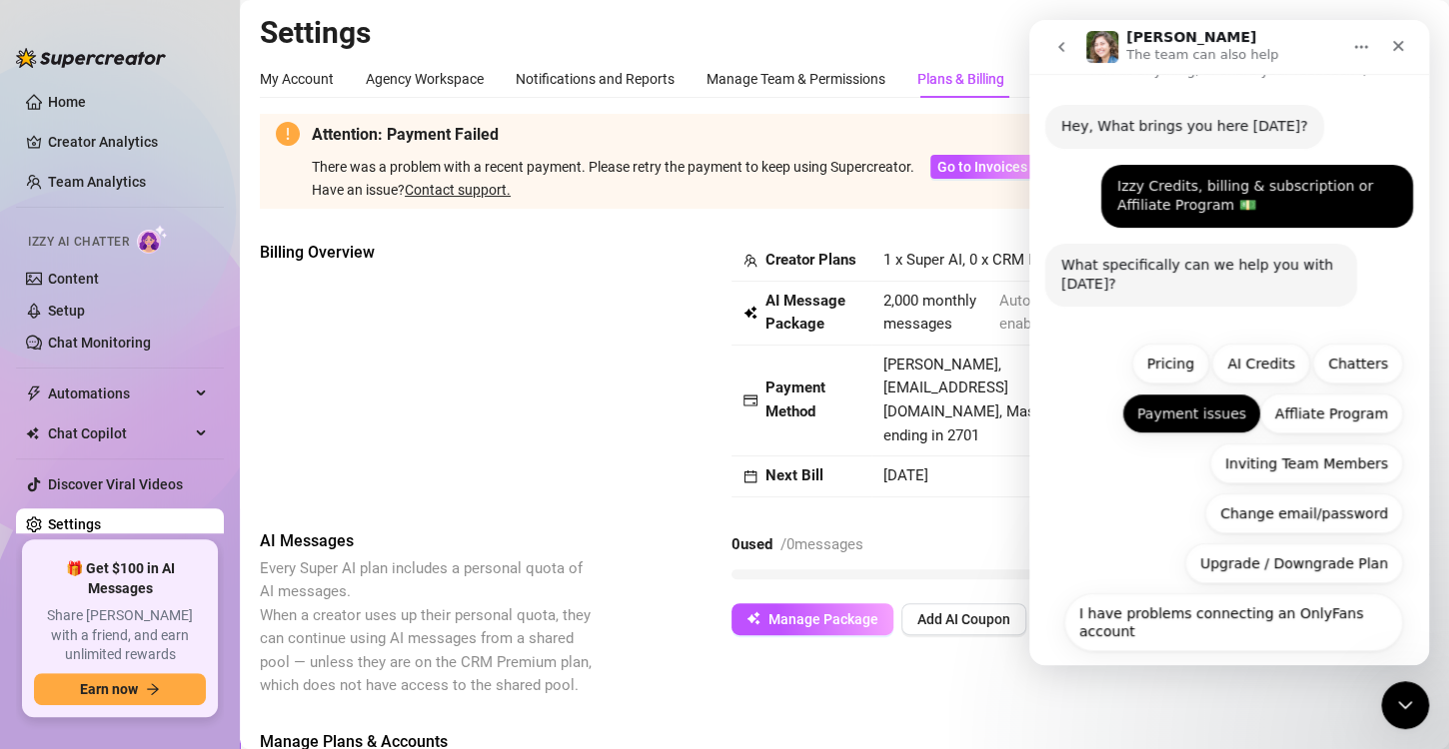
click at [1180, 421] on button "Payment issues" at bounding box center [1191, 414] width 139 height 40
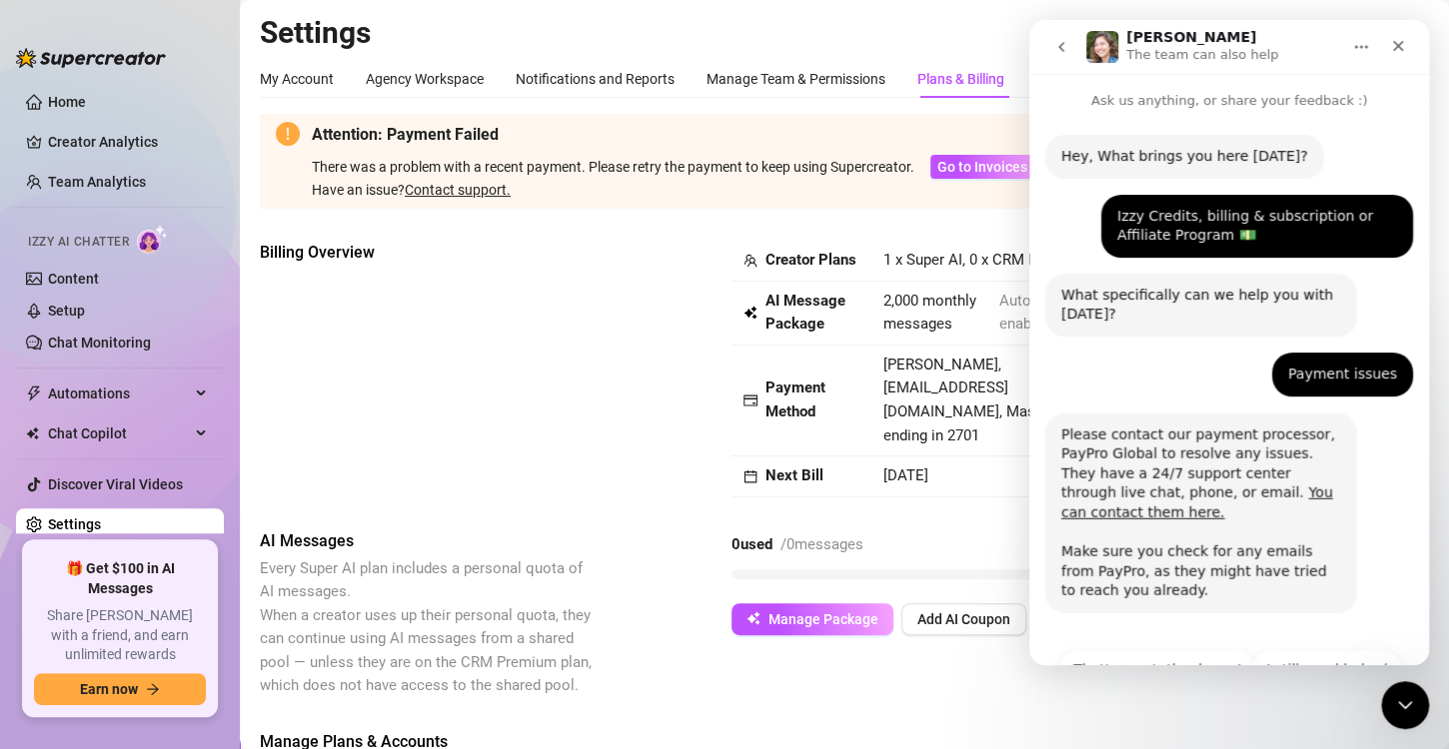
scroll to position [38, 0]
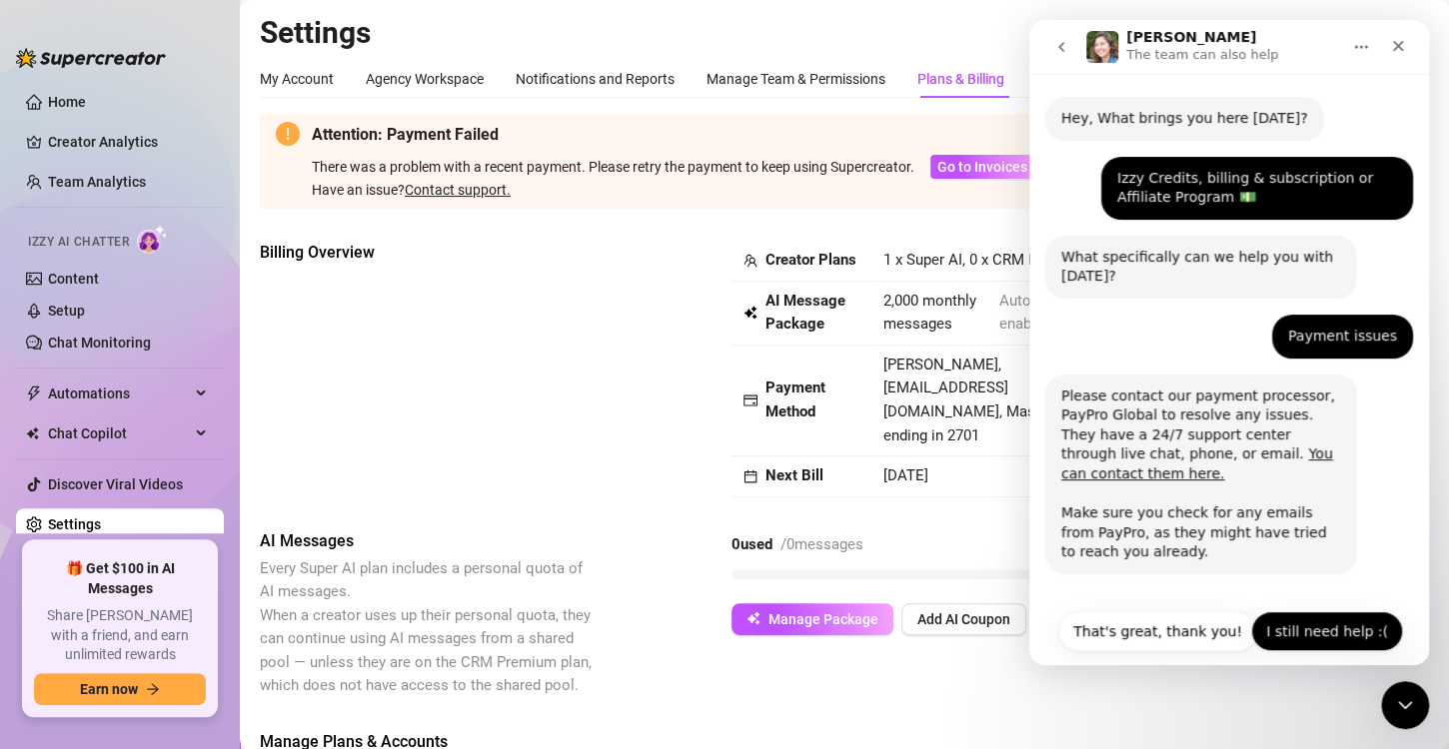
click at [1300, 611] on button "I still need help :(" at bounding box center [1327, 631] width 152 height 40
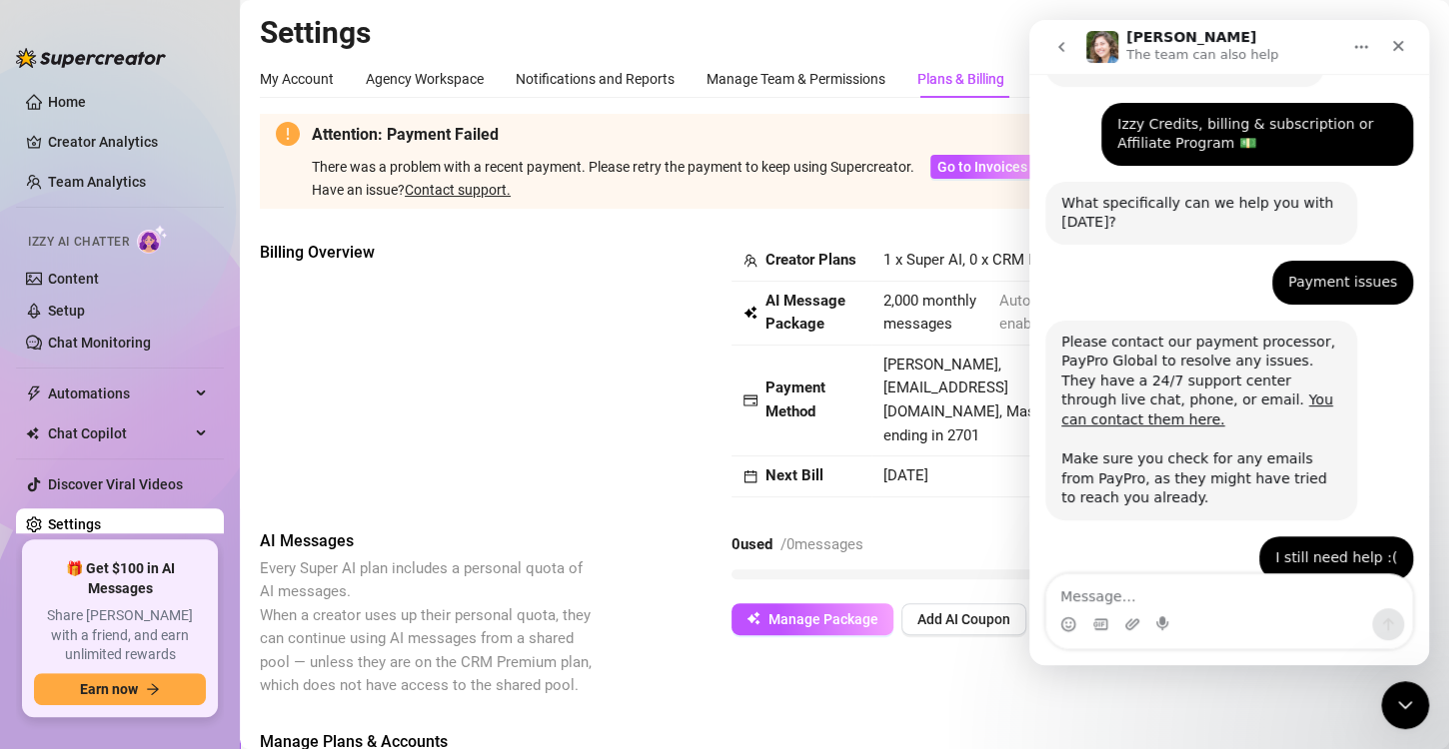
scroll to position [198, 0]
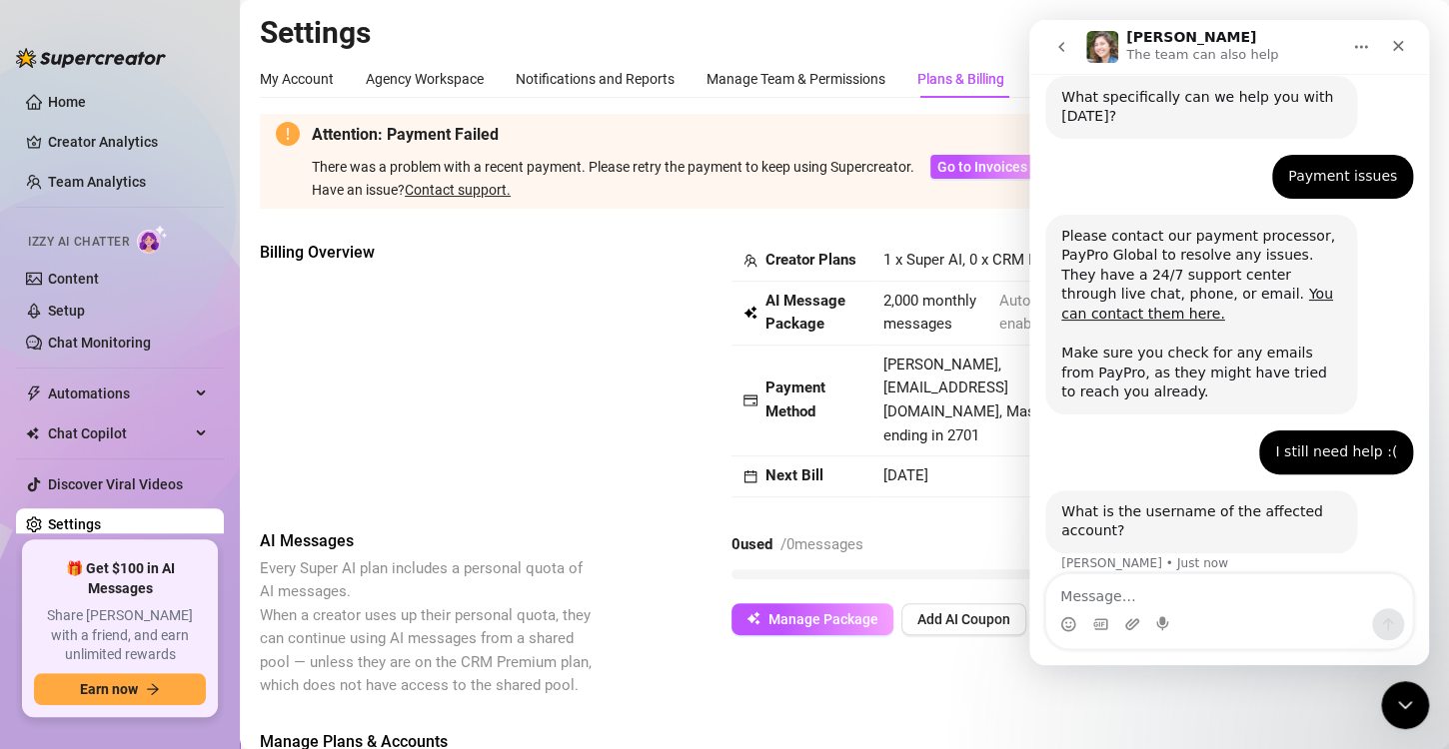
type textarea "R"
type textarea "r"
type textarea "[EMAIL_ADDRESS][DOMAIN_NAME]"
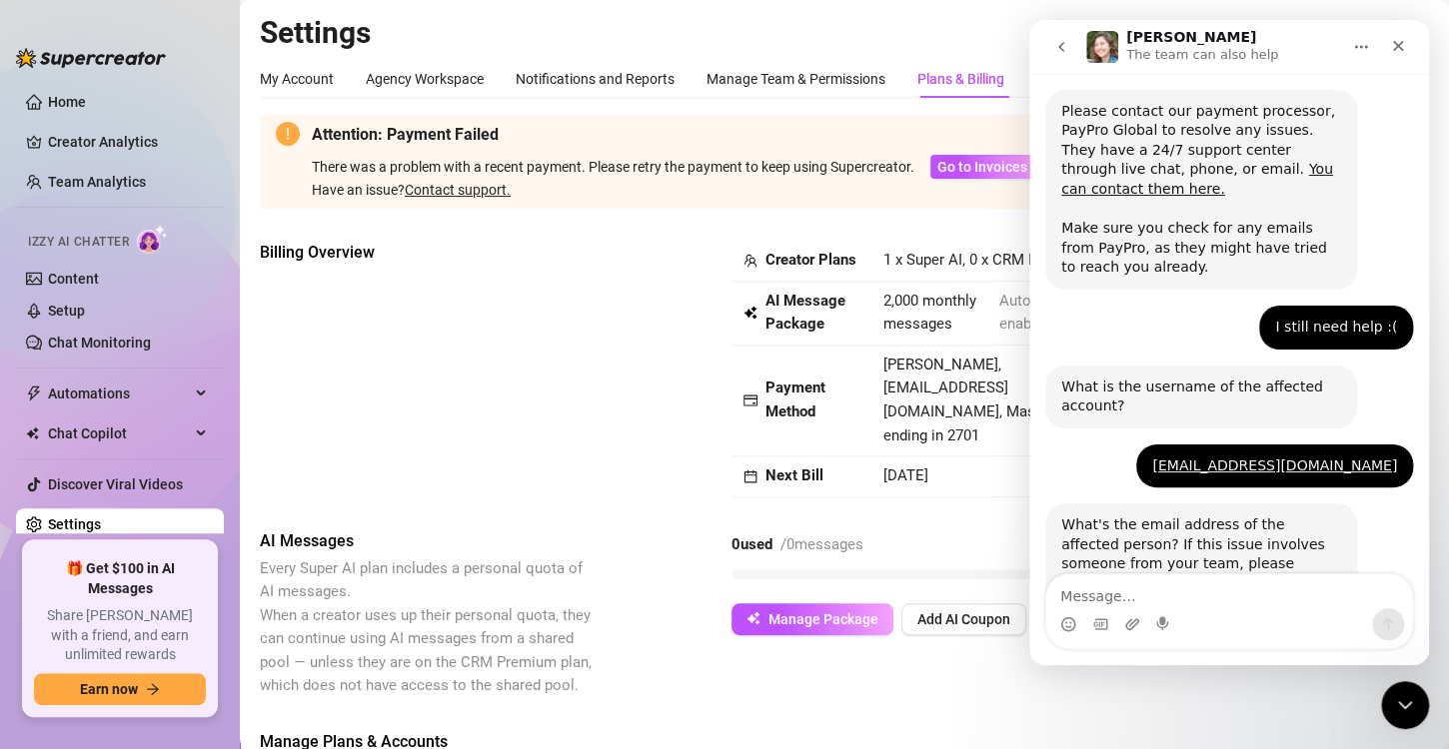
scroll to position [425, 0]
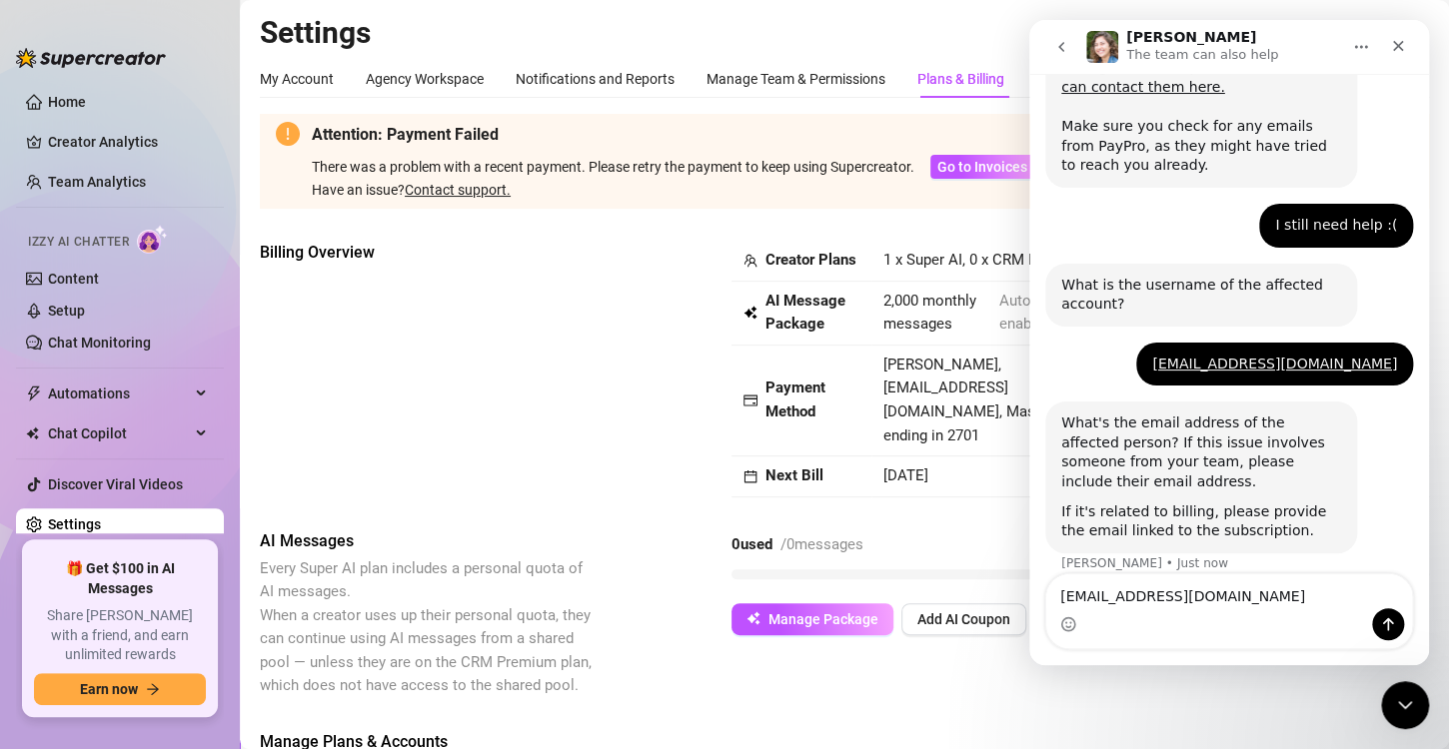
type textarea "[EMAIL_ADDRESS][DOMAIN_NAME]"
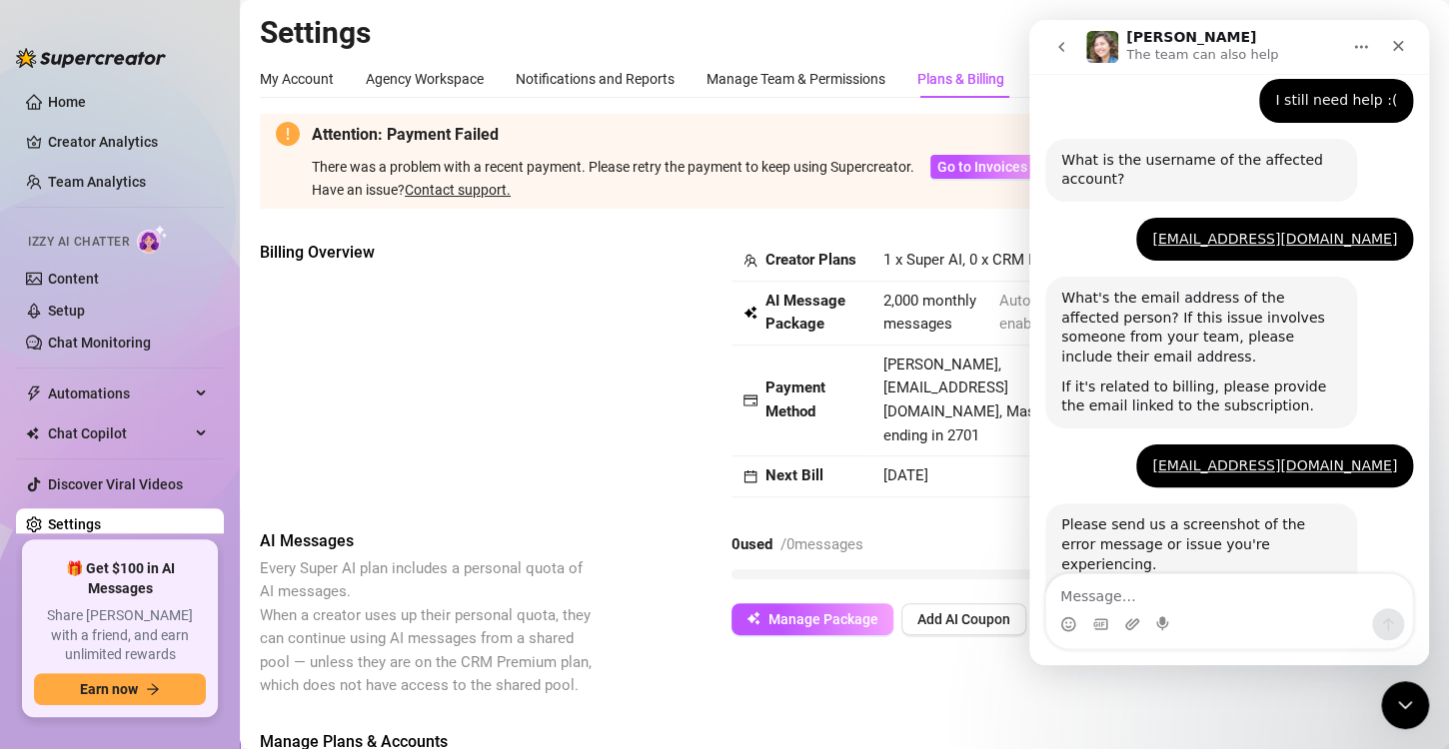
scroll to position [691, 0]
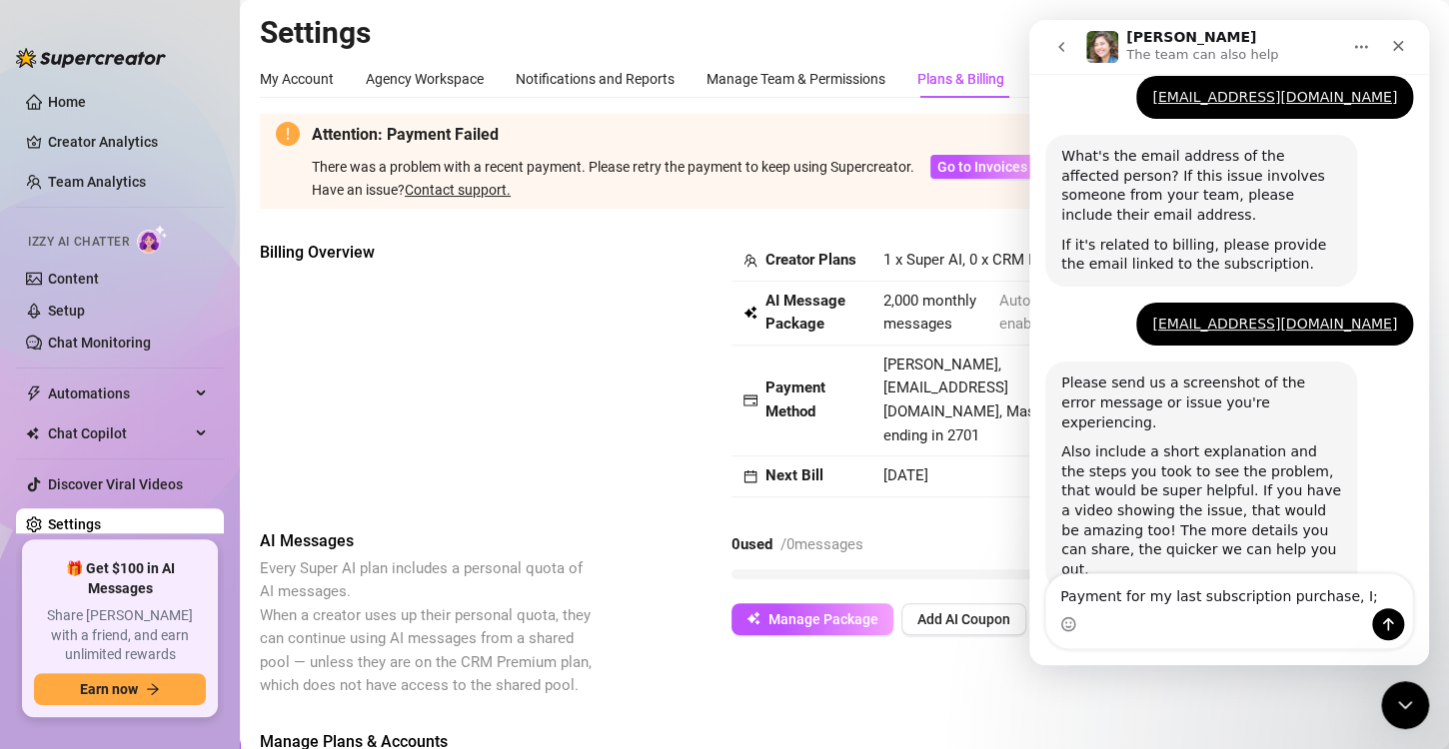
type textarea "Payment for my last subscription purchase, I"
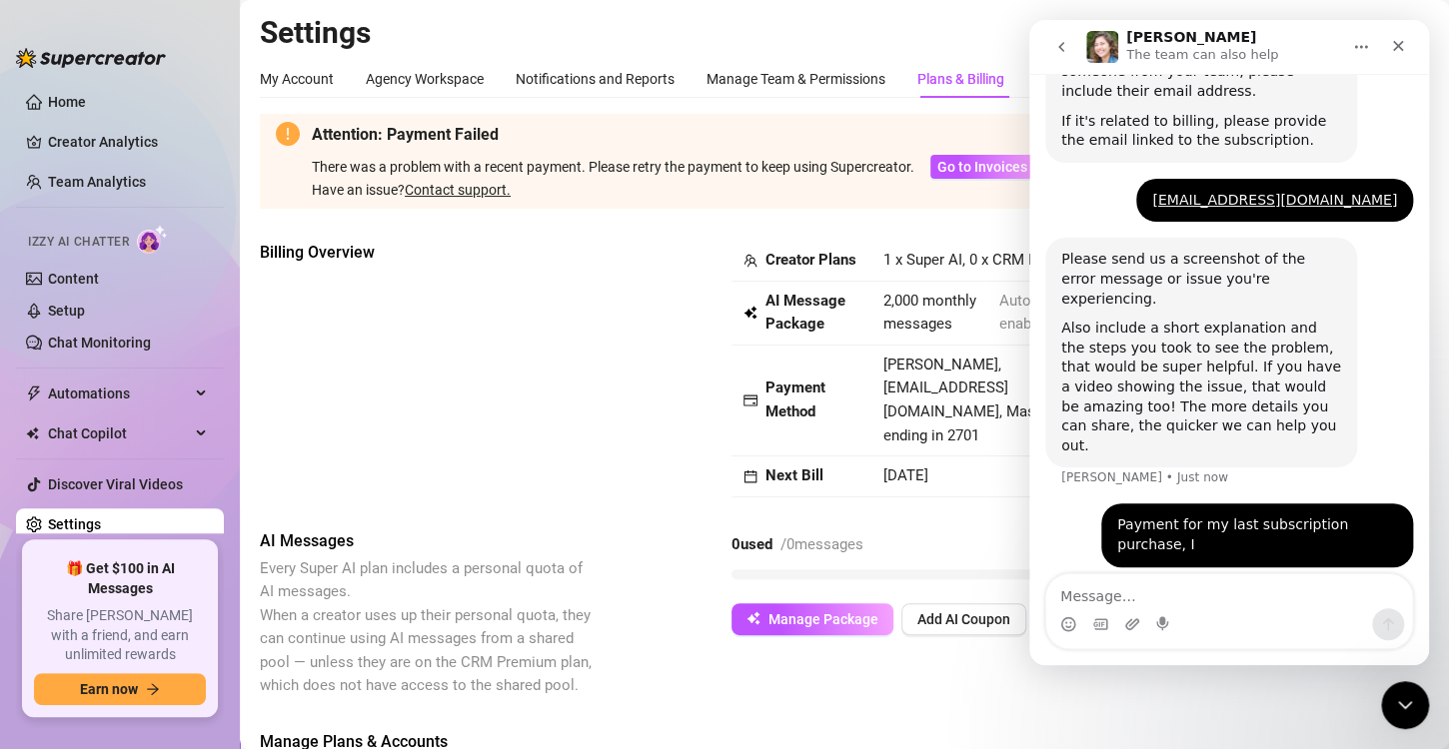
click at [1188, 515] on div "Payment for my last subscription purchase, I" at bounding box center [1257, 534] width 280 height 39
drag, startPoint x: 1188, startPoint y: 461, endPoint x: 1140, endPoint y: 573, distance: 122.7
click at [1140, 573] on div "Ask us anything, or share your feedback :) Hey, What brings you here [DATE]? [P…" at bounding box center [1229, 369] width 400 height 591
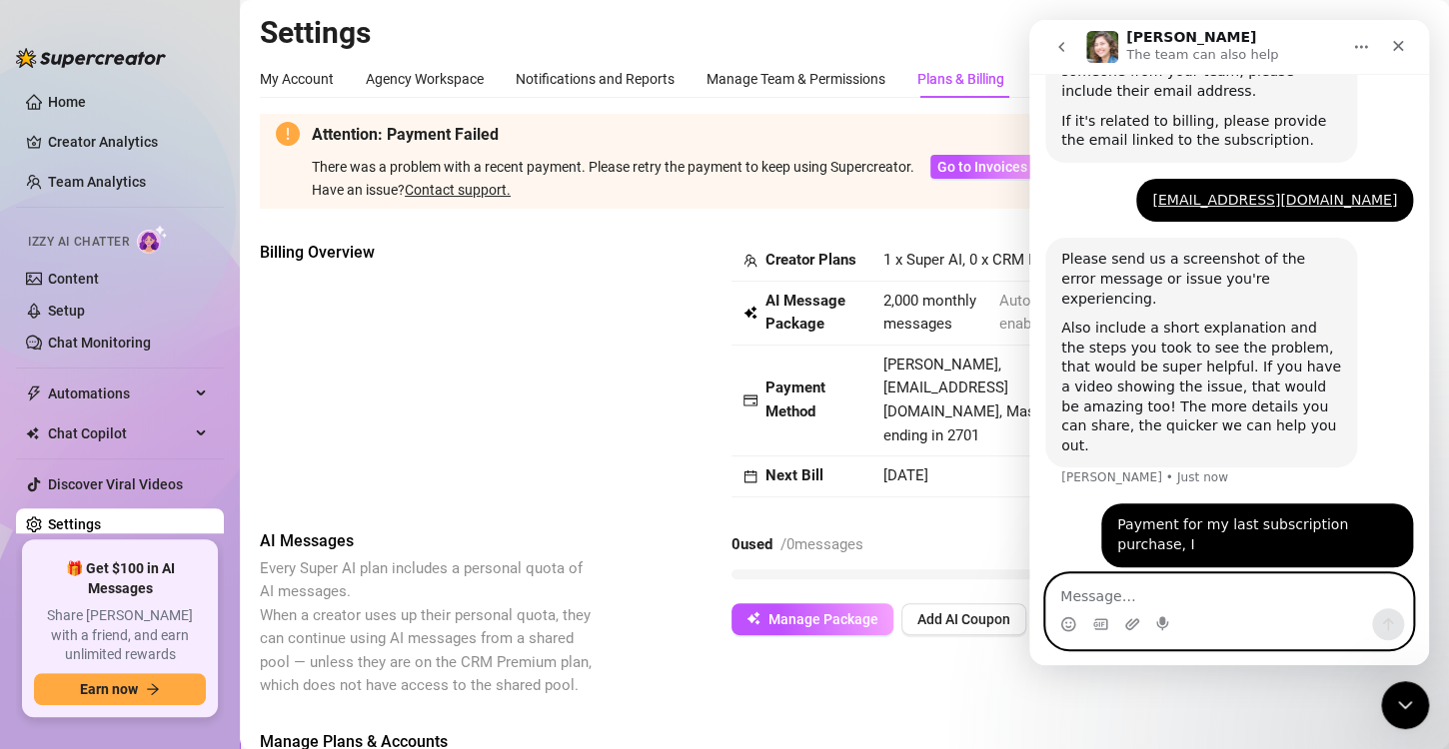
scroll to position [751, 0]
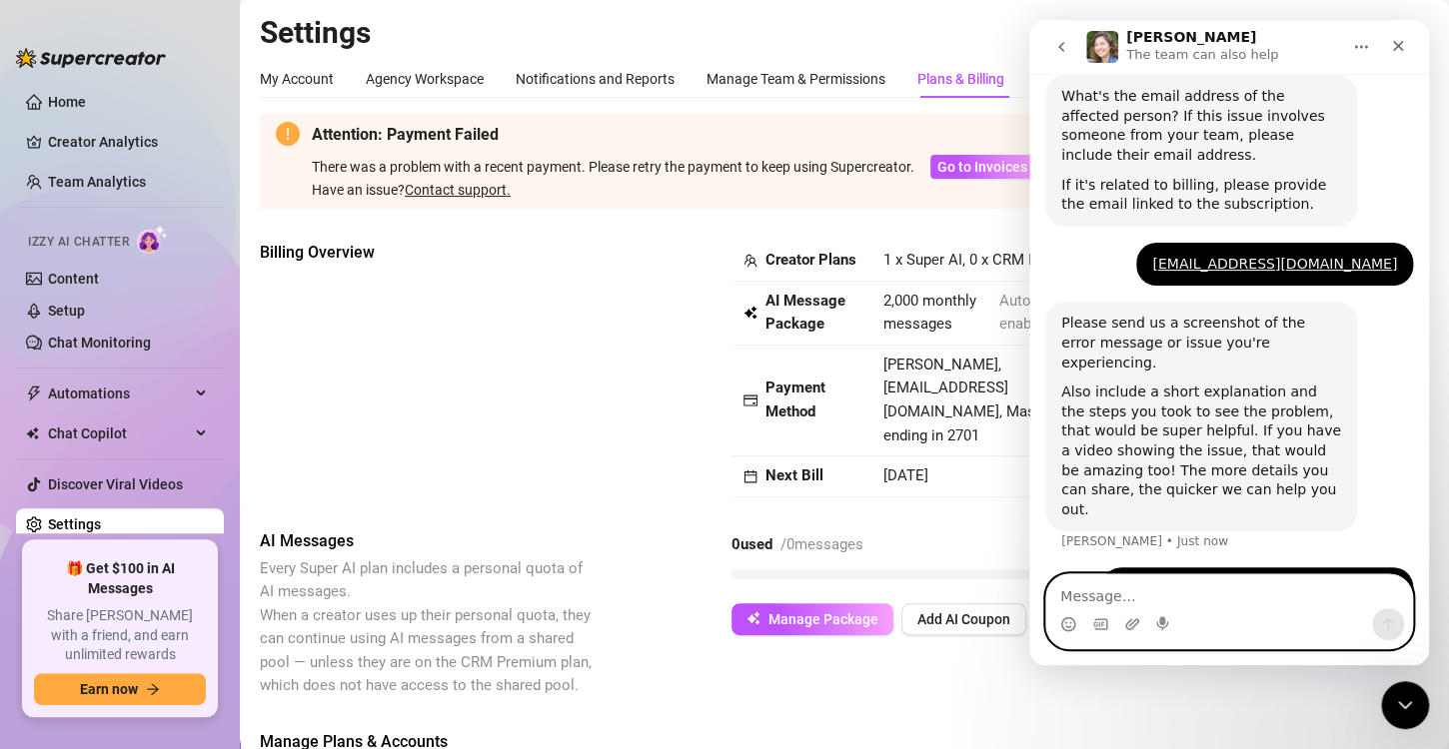
click at [1135, 591] on textarea "Message…" at bounding box center [1229, 591] width 366 height 34
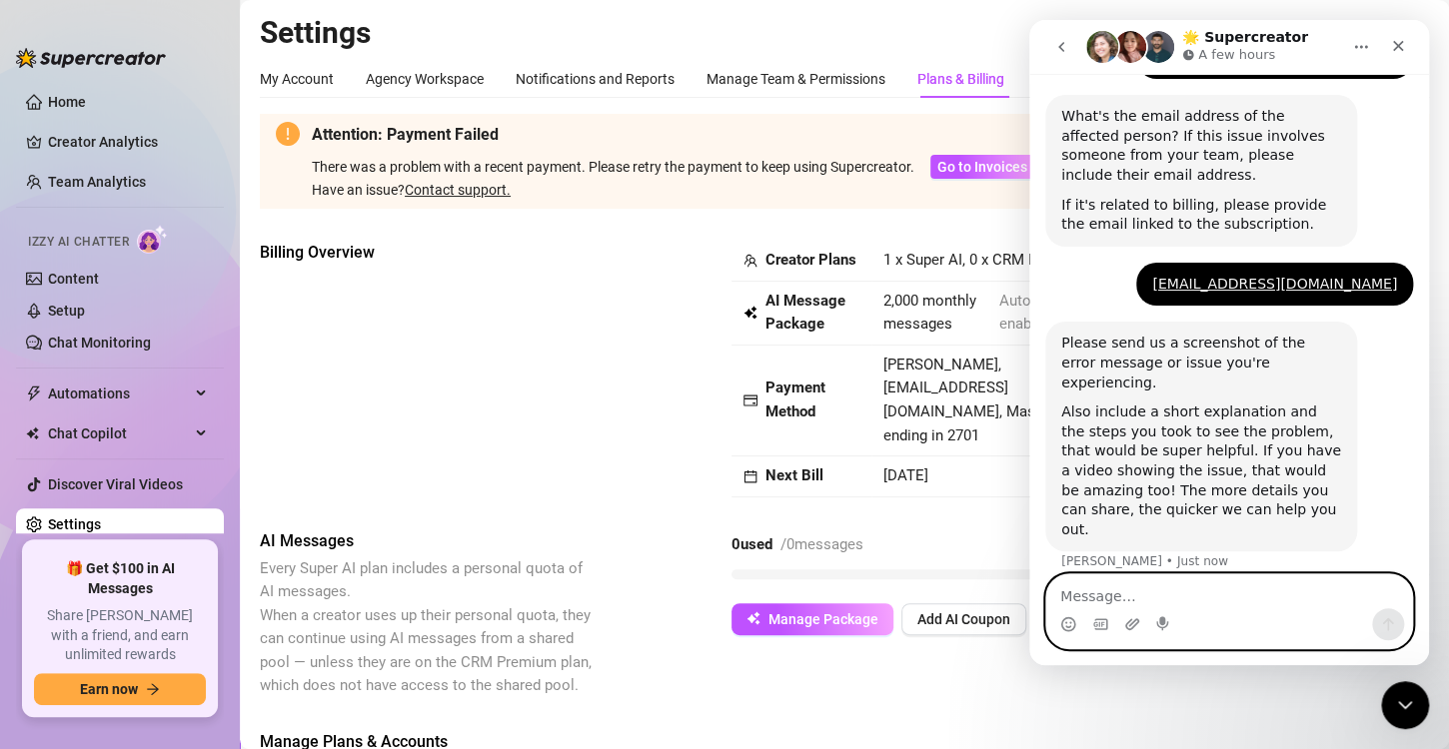
scroll to position [750, 0]
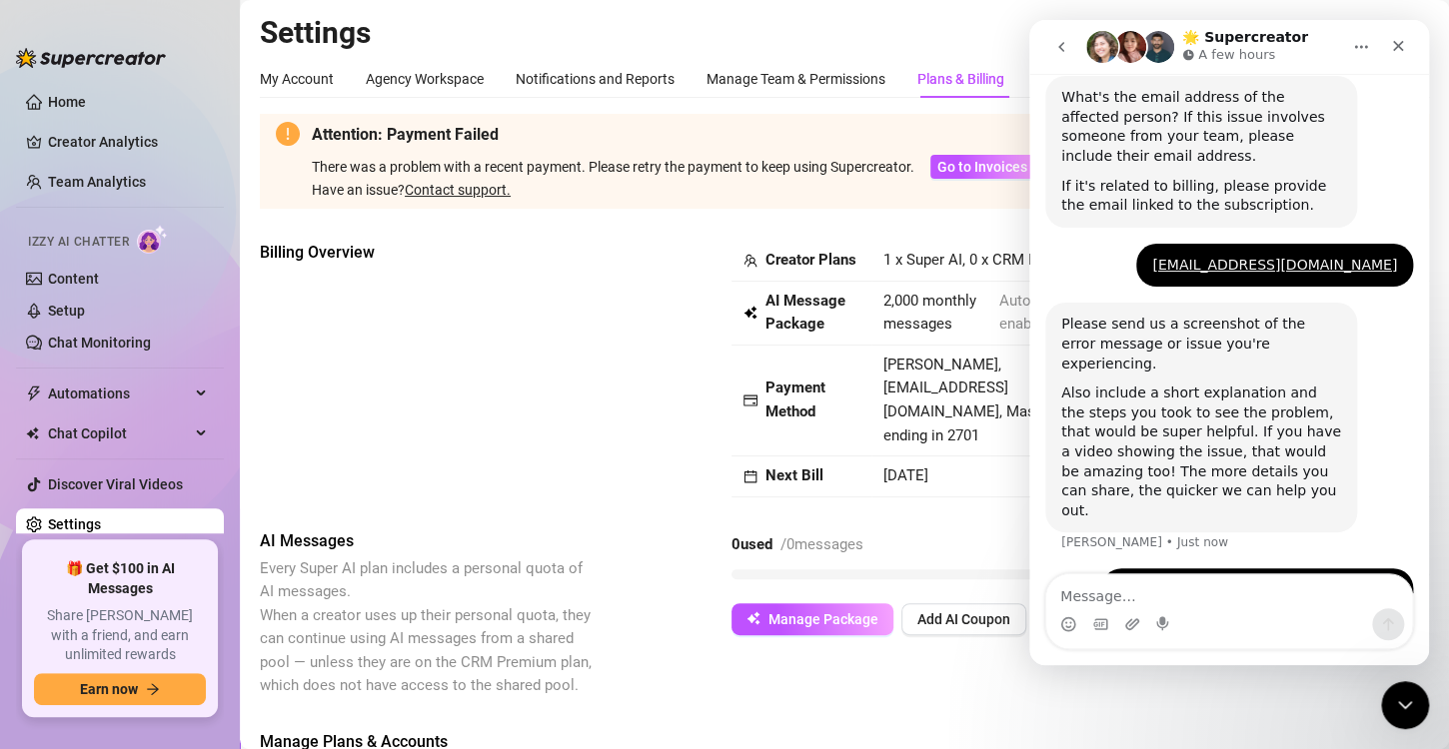
drag, startPoint x: 1202, startPoint y: 523, endPoint x: 1136, endPoint y: 542, distance: 68.6
click at [1136, 568] on div "Payment for my last subscription purchase, I [PERSON_NAME] • Just now" at bounding box center [1257, 599] width 312 height 63
copy div "Payment for my last subscription purchase, I"
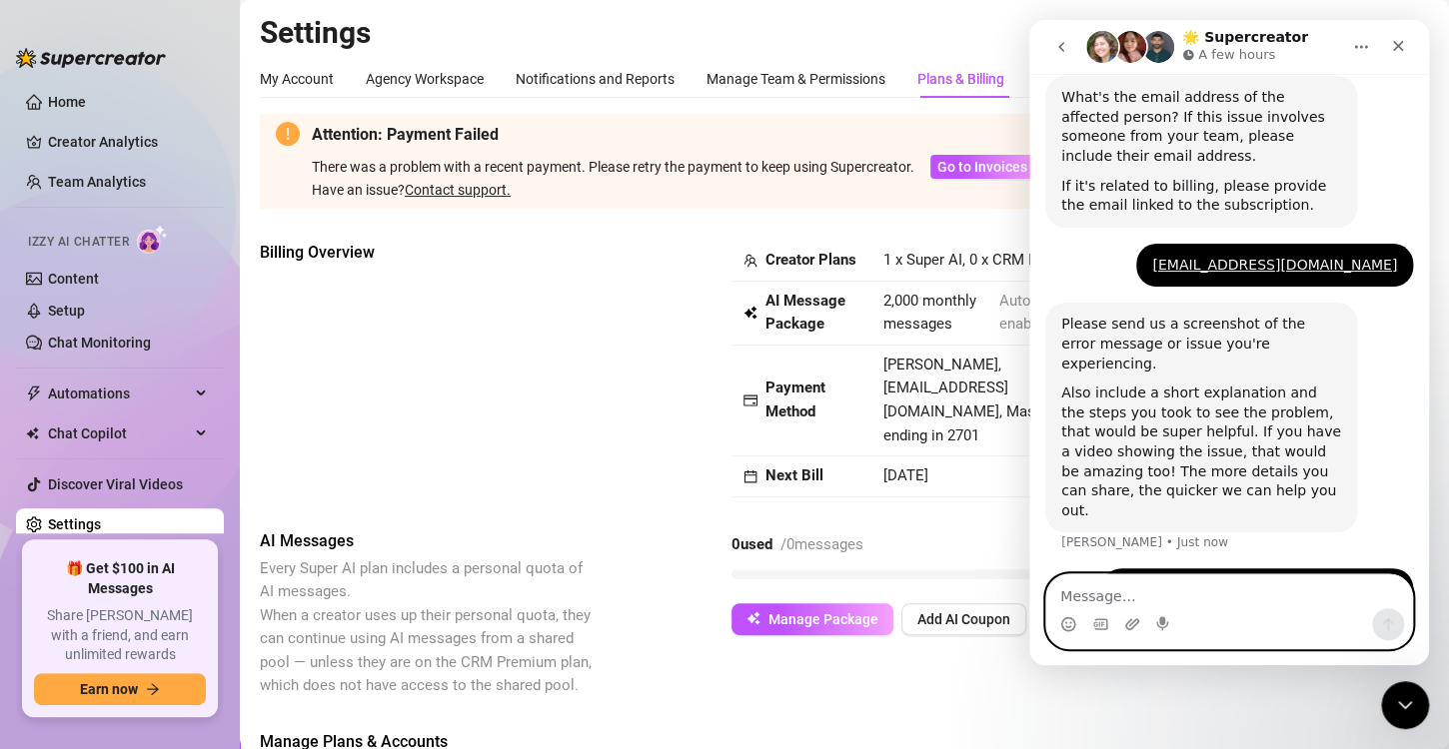
click at [1139, 607] on textarea "Message…" at bounding box center [1229, 591] width 366 height 34
paste textarea "Payment for my last subscription purchase, I"
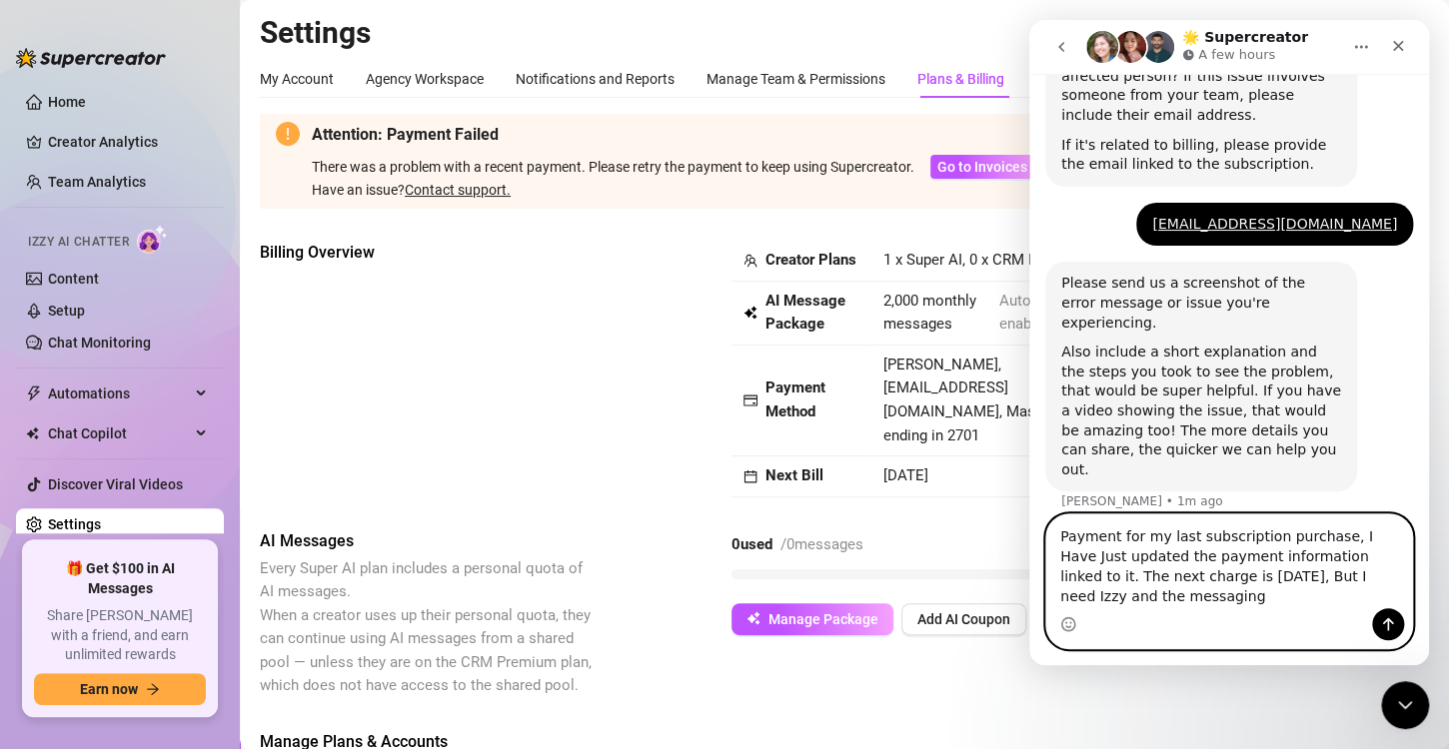
scroll to position [811, 0]
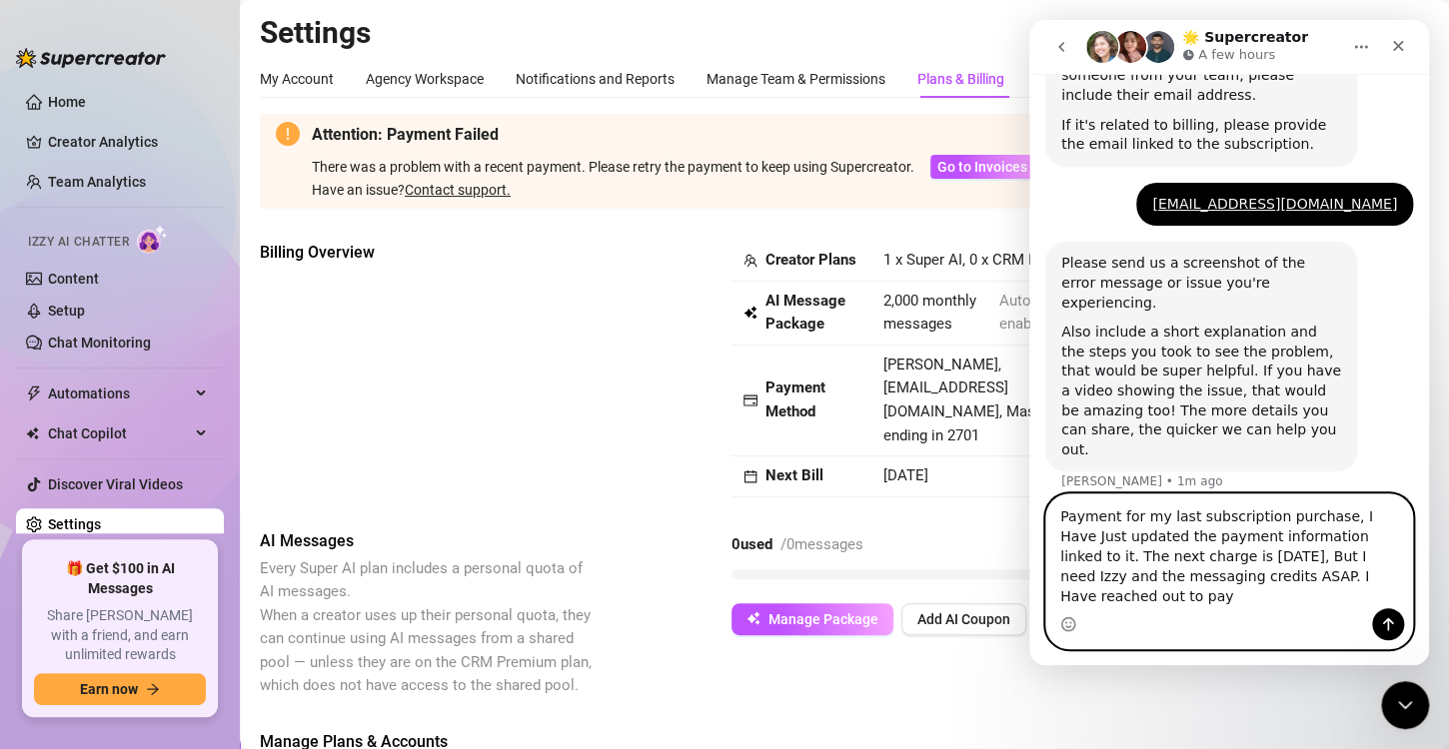
click at [1320, 592] on textarea "Payment for my last subscription purchase, I Have Just updated the payment info…" at bounding box center [1229, 552] width 366 height 114
click at [1379, 591] on textarea "Payment for my last subscription purchase, I Have Just updated the payment info…" at bounding box center [1229, 552] width 366 height 114
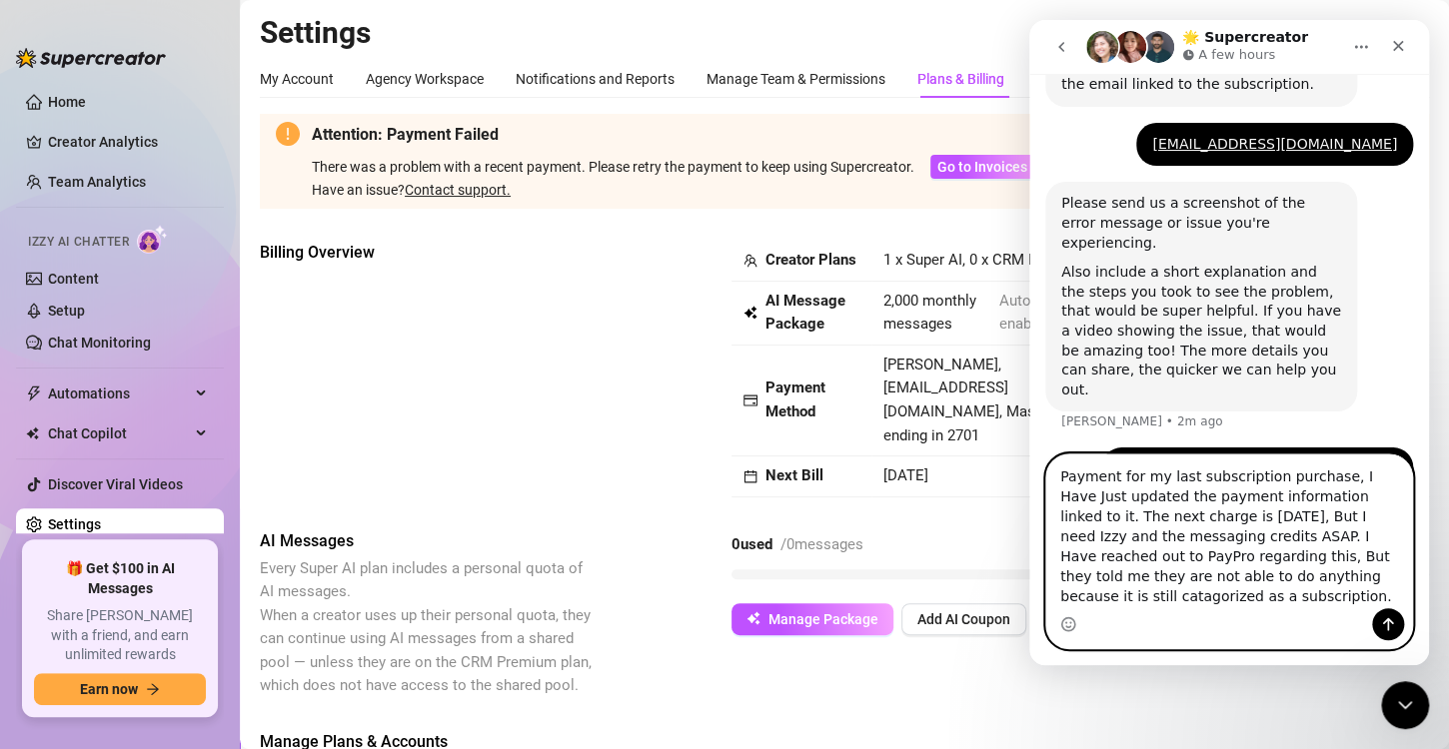
scroll to position [851, 0]
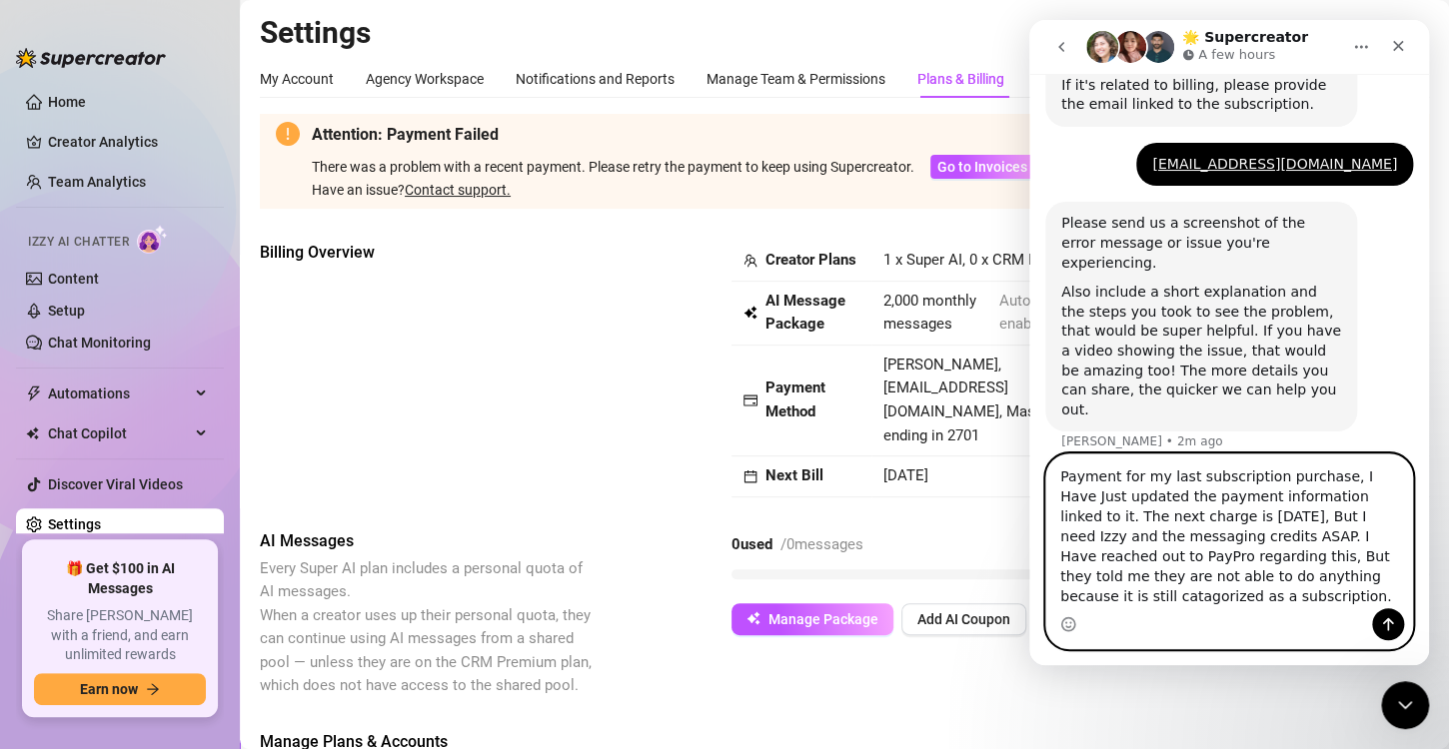
click at [1280, 593] on textarea "Payment for my last subscription purchase, I Have Just updated the payment info…" at bounding box center [1229, 532] width 366 height 154
click at [1402, 595] on textarea "Payment for my last subscription purchase, I Have Just updated the payment info…" at bounding box center [1229, 532] width 366 height 154
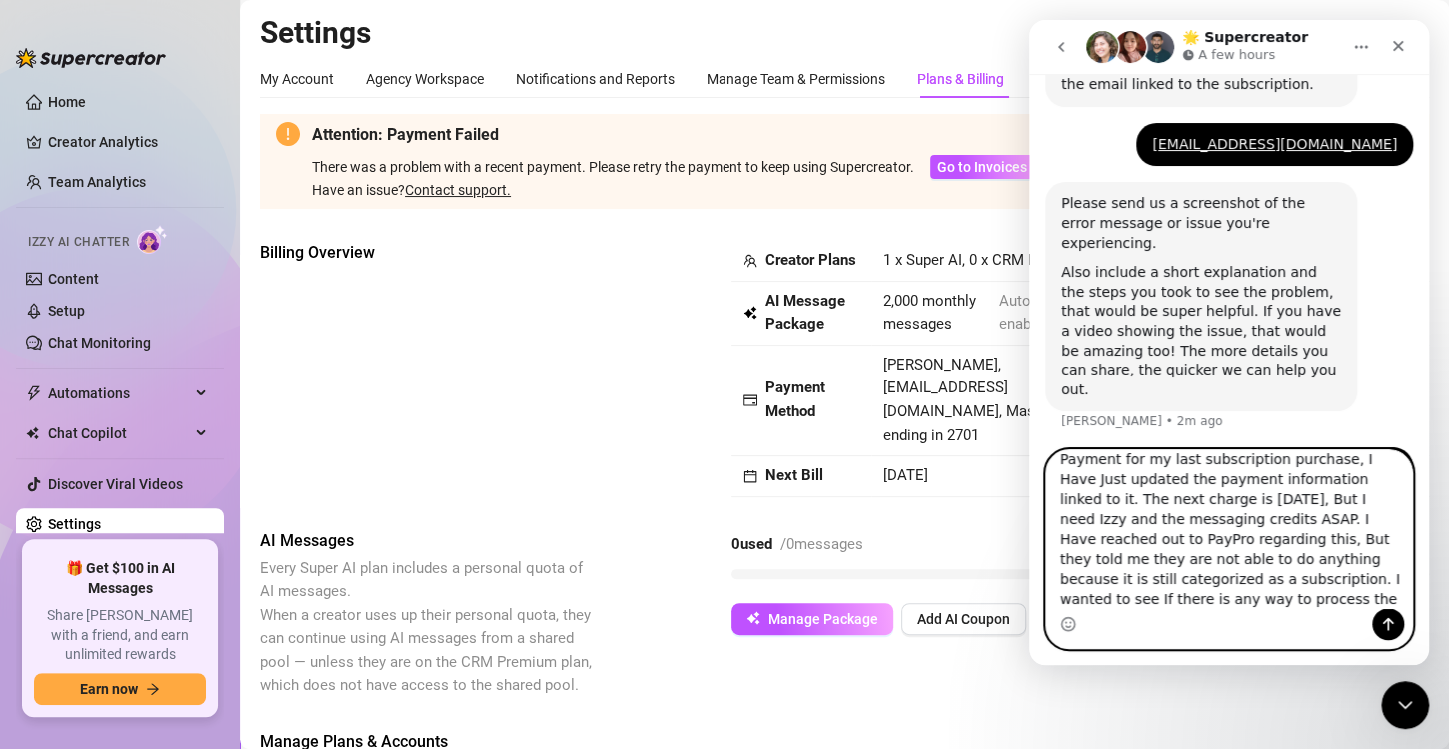
scroll to position [875, 0]
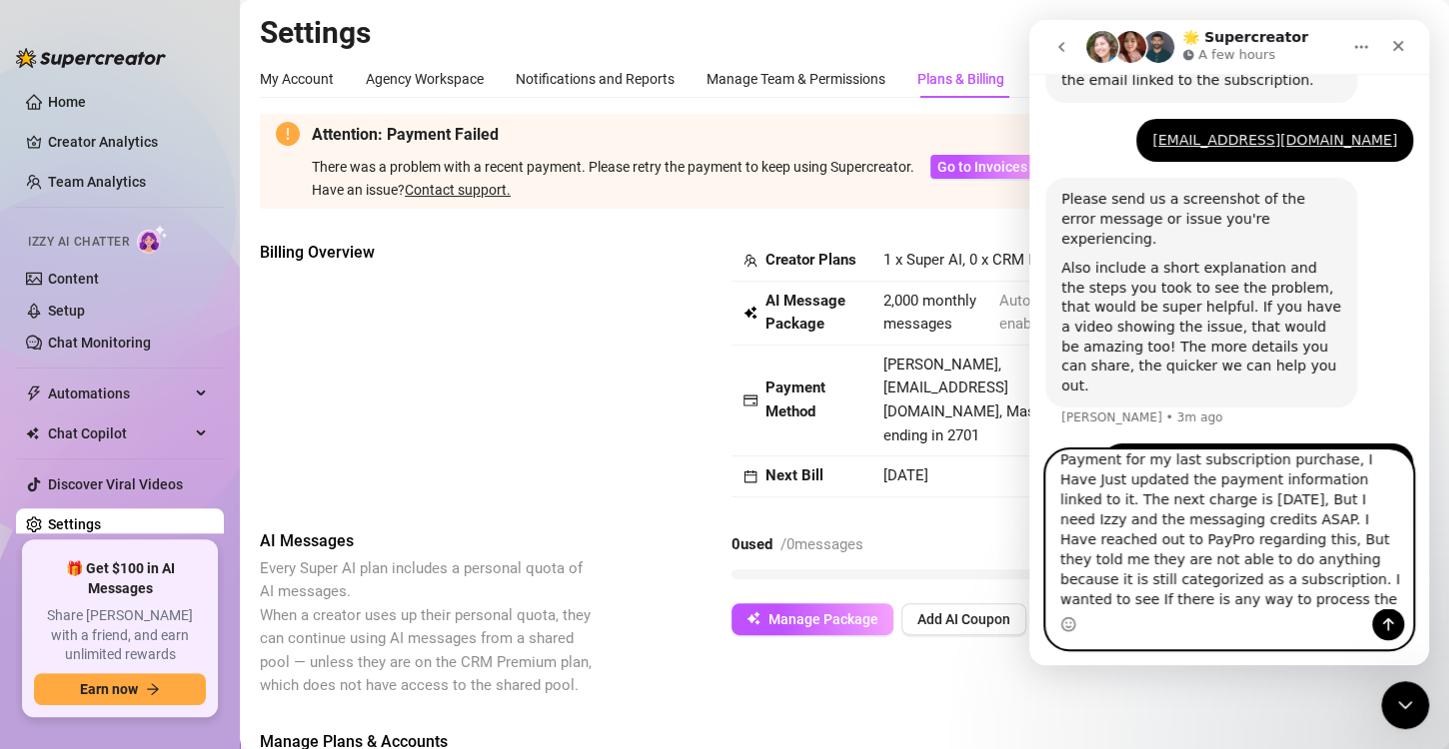
type textarea "Payment for my last subscription purchase, I Have Just updated the payment info…"
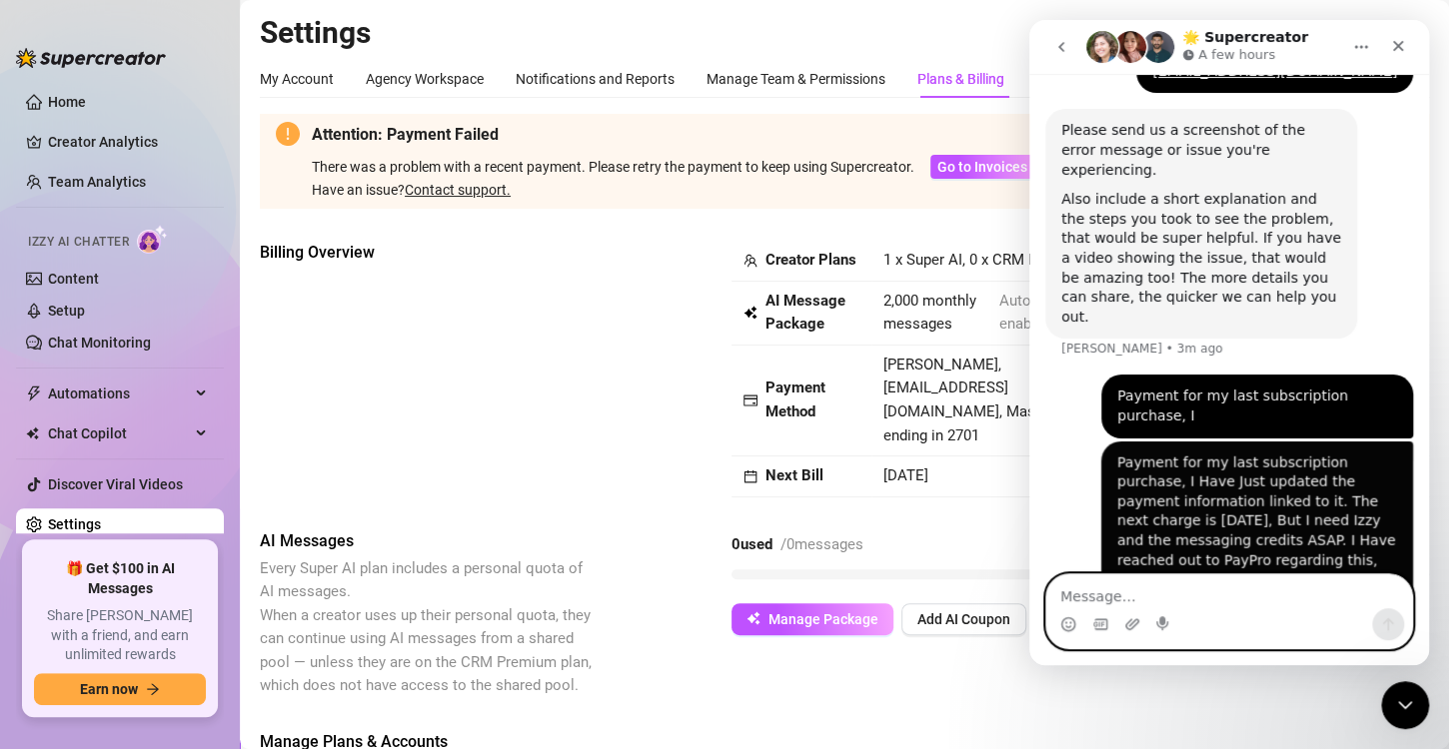
scroll to position [972, 0]
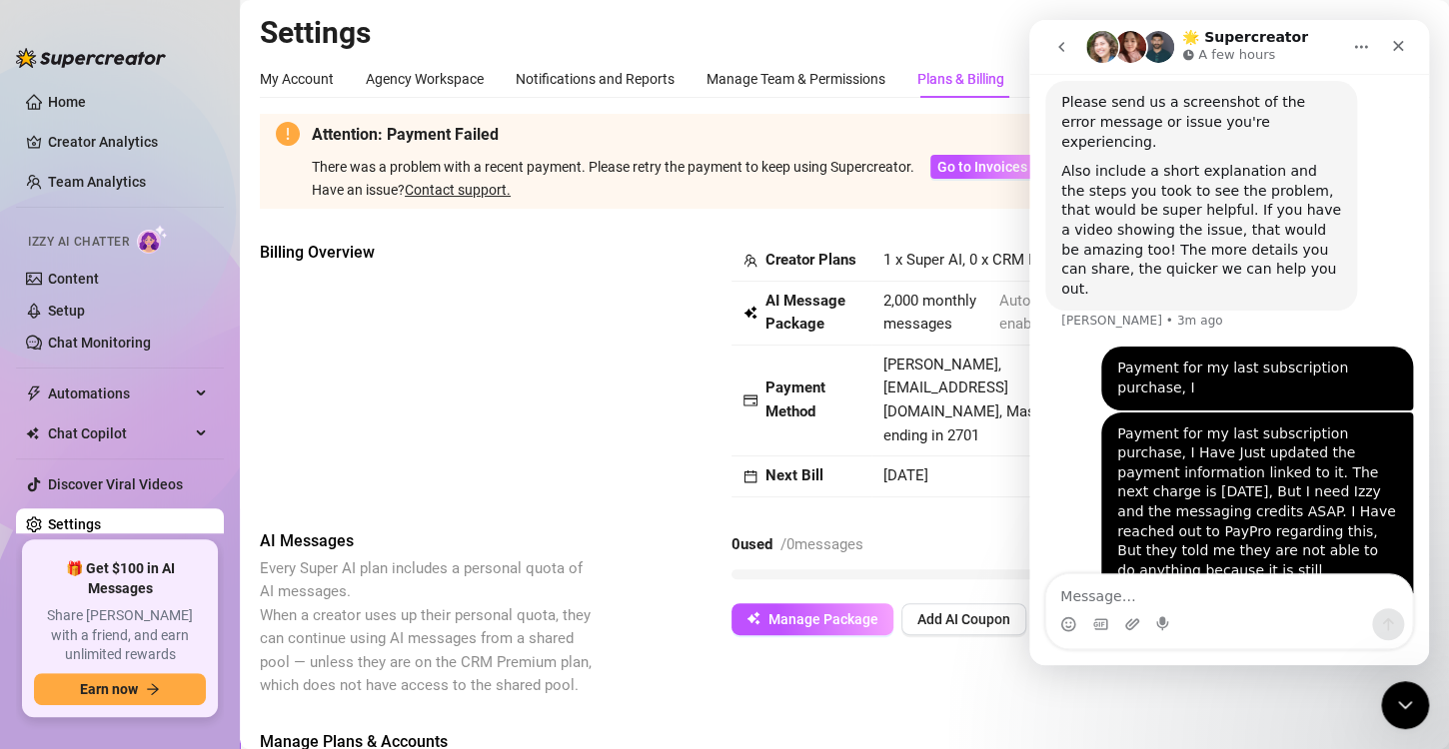
click at [1075, 43] on button "go back" at bounding box center [1061, 47] width 38 height 38
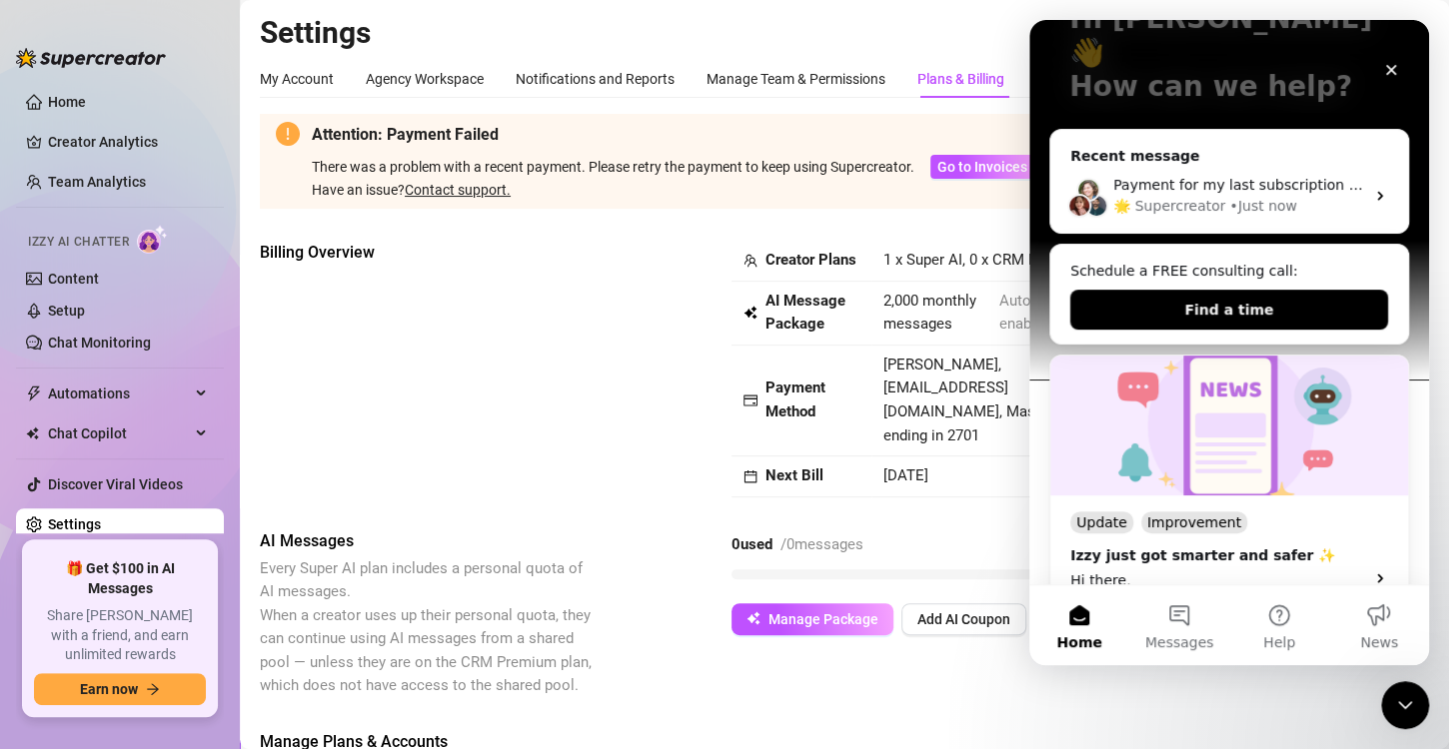
scroll to position [211, 0]
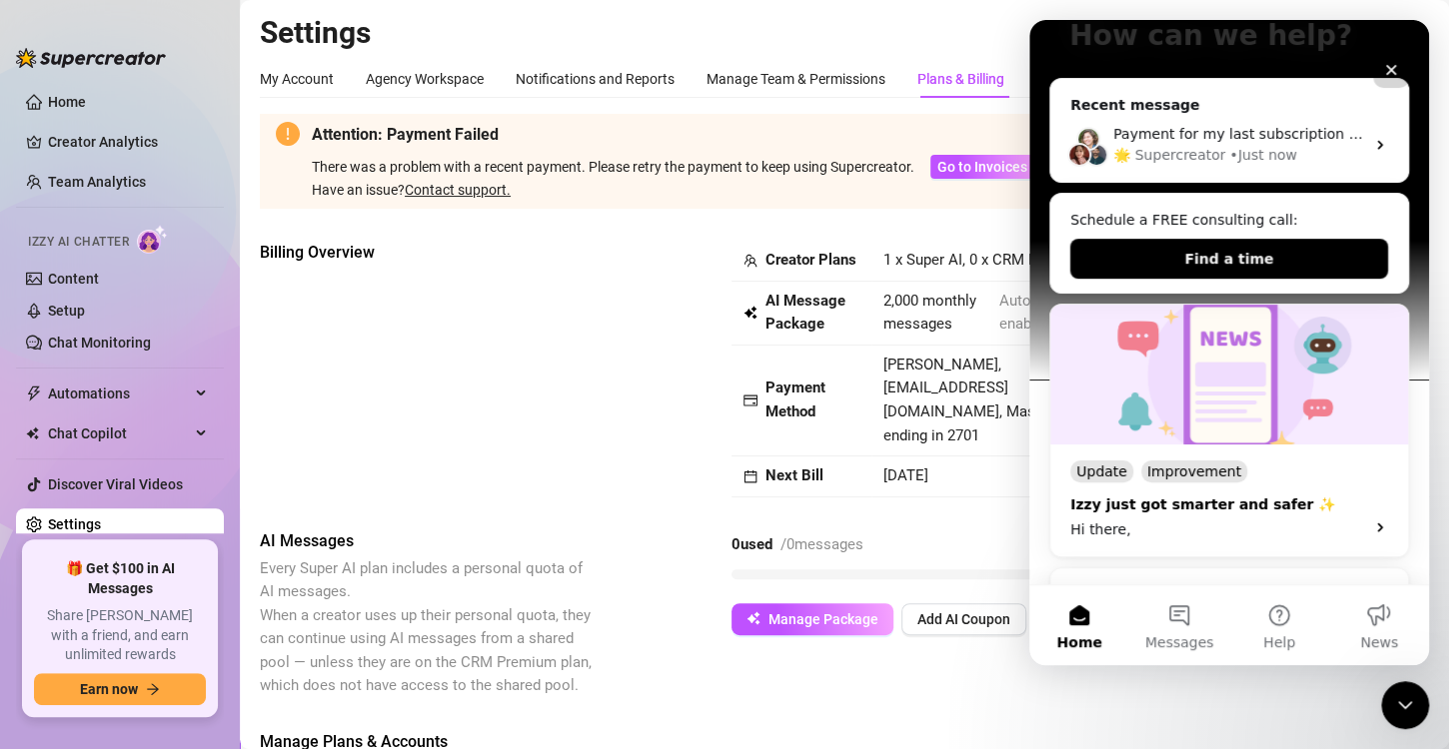
click at [1233, 495] on div "Izzy just got smarter and safer ✨" at bounding box center [1211, 505] width 282 height 21
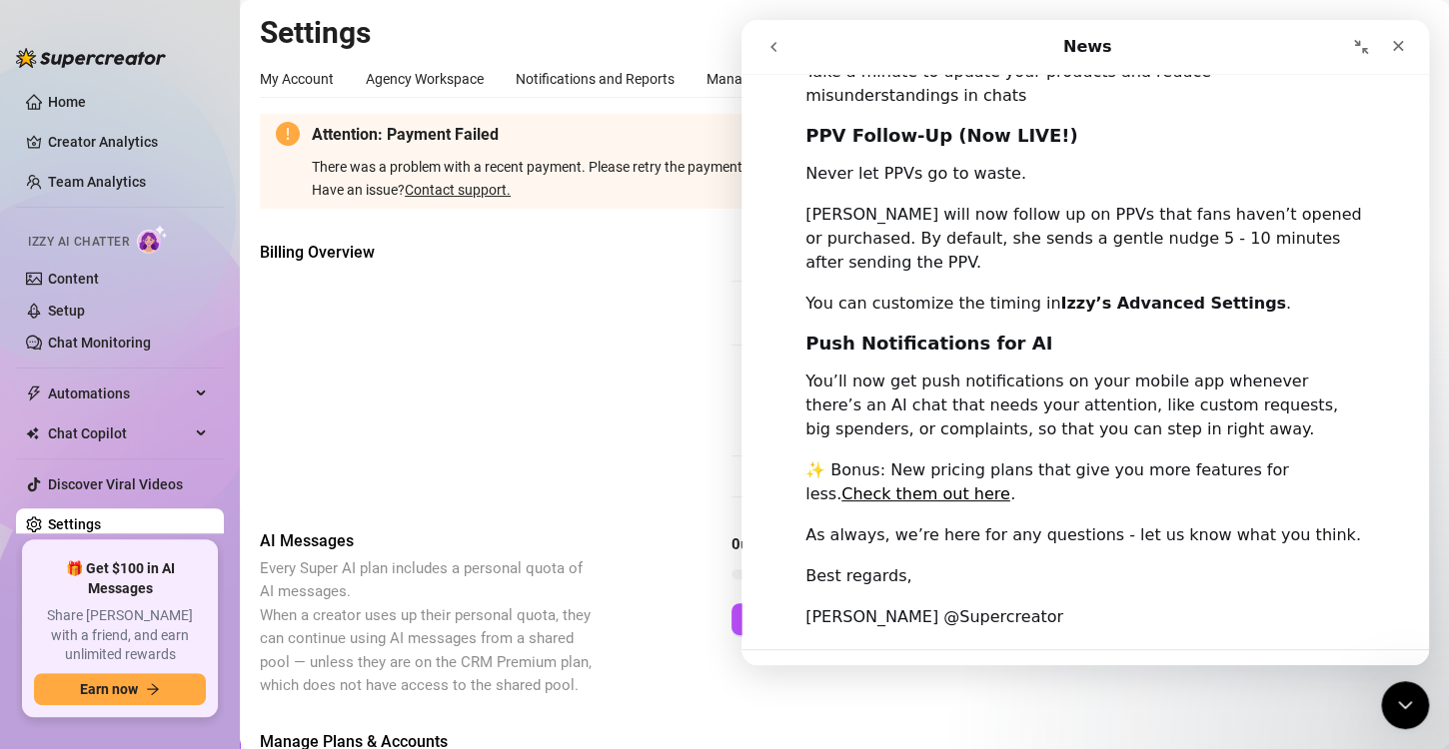
scroll to position [1120, 0]
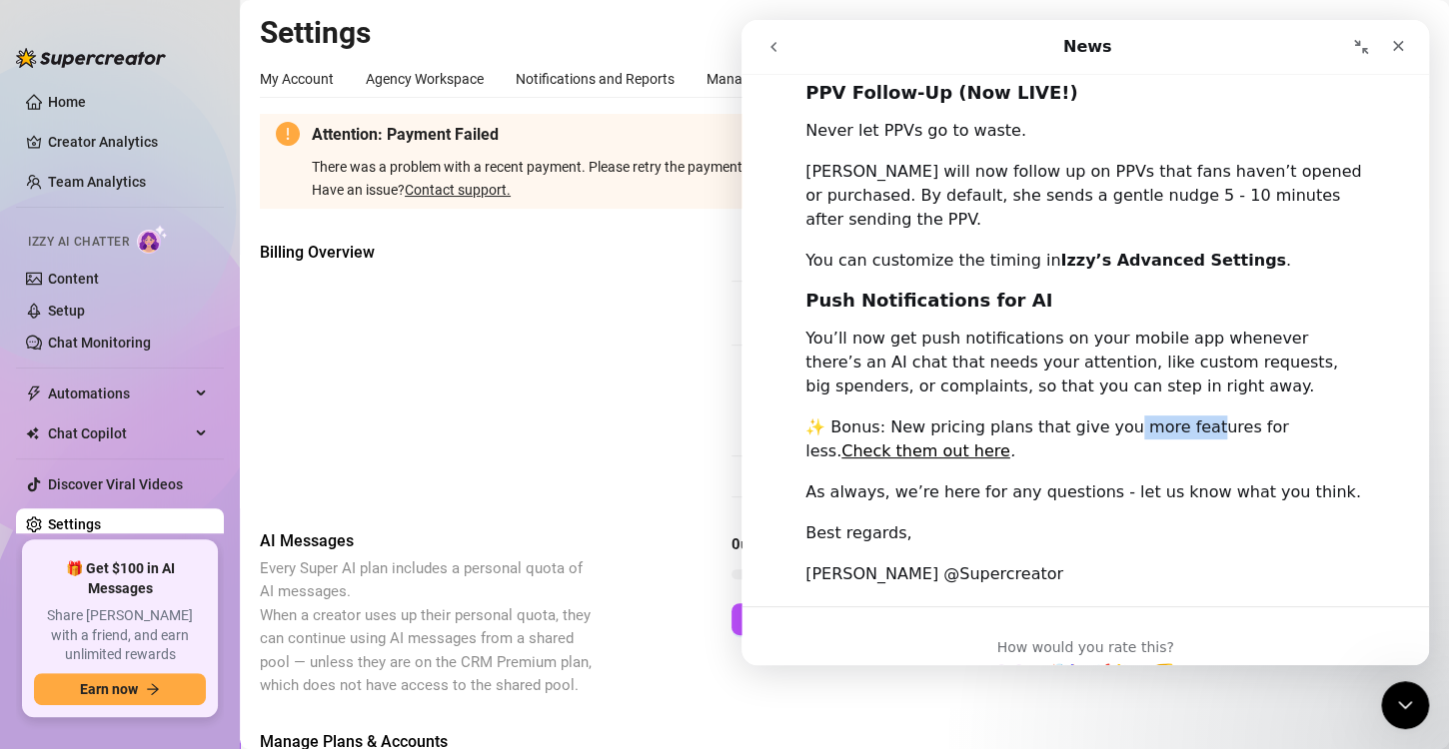
drag, startPoint x: 1178, startPoint y: 376, endPoint x: 1105, endPoint y: 368, distance: 73.4
click at [1105, 416] on div "✨ Bonus: New pricing plans that give you more features for less. Check them out…" at bounding box center [1084, 440] width 559 height 48
click at [594, 354] on div "Billing Overview" at bounding box center [428, 355] width 336 height 228
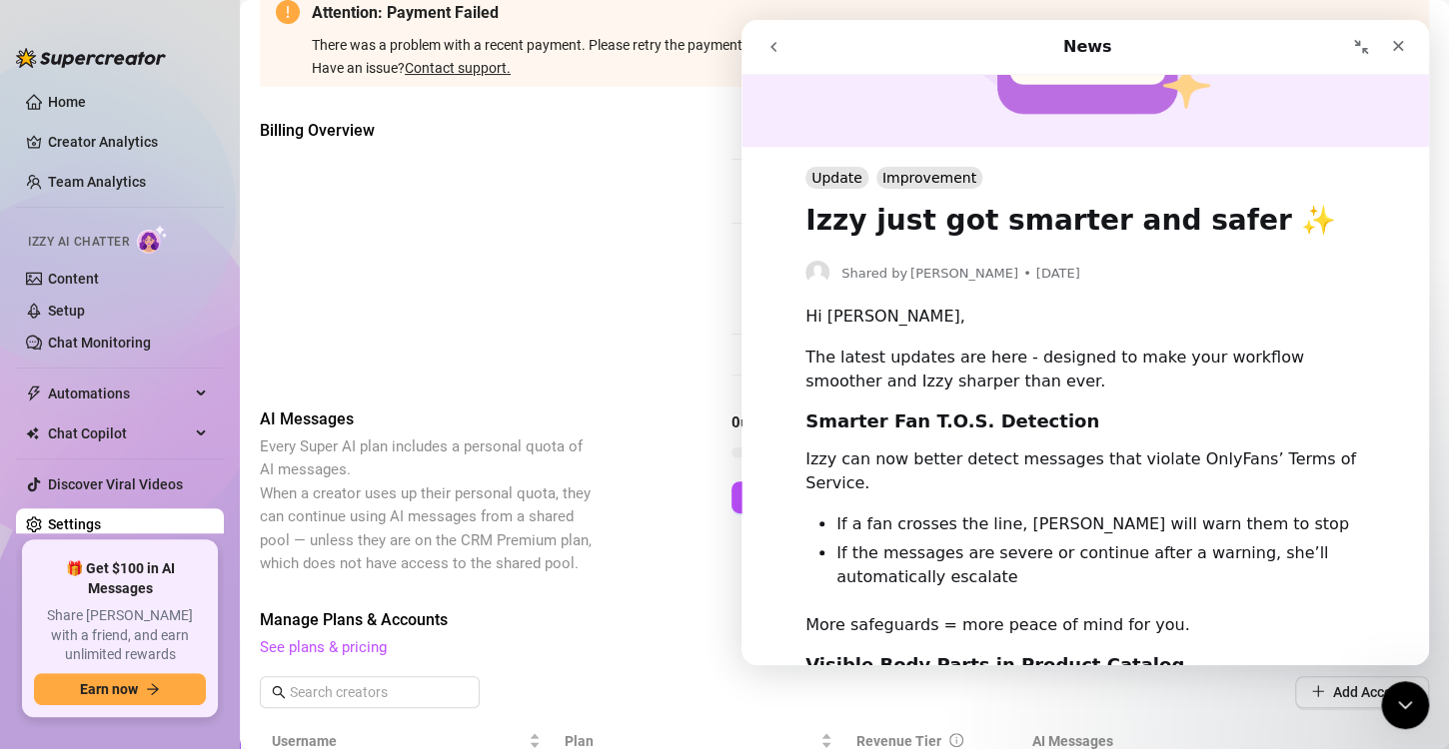
scroll to position [311, 0]
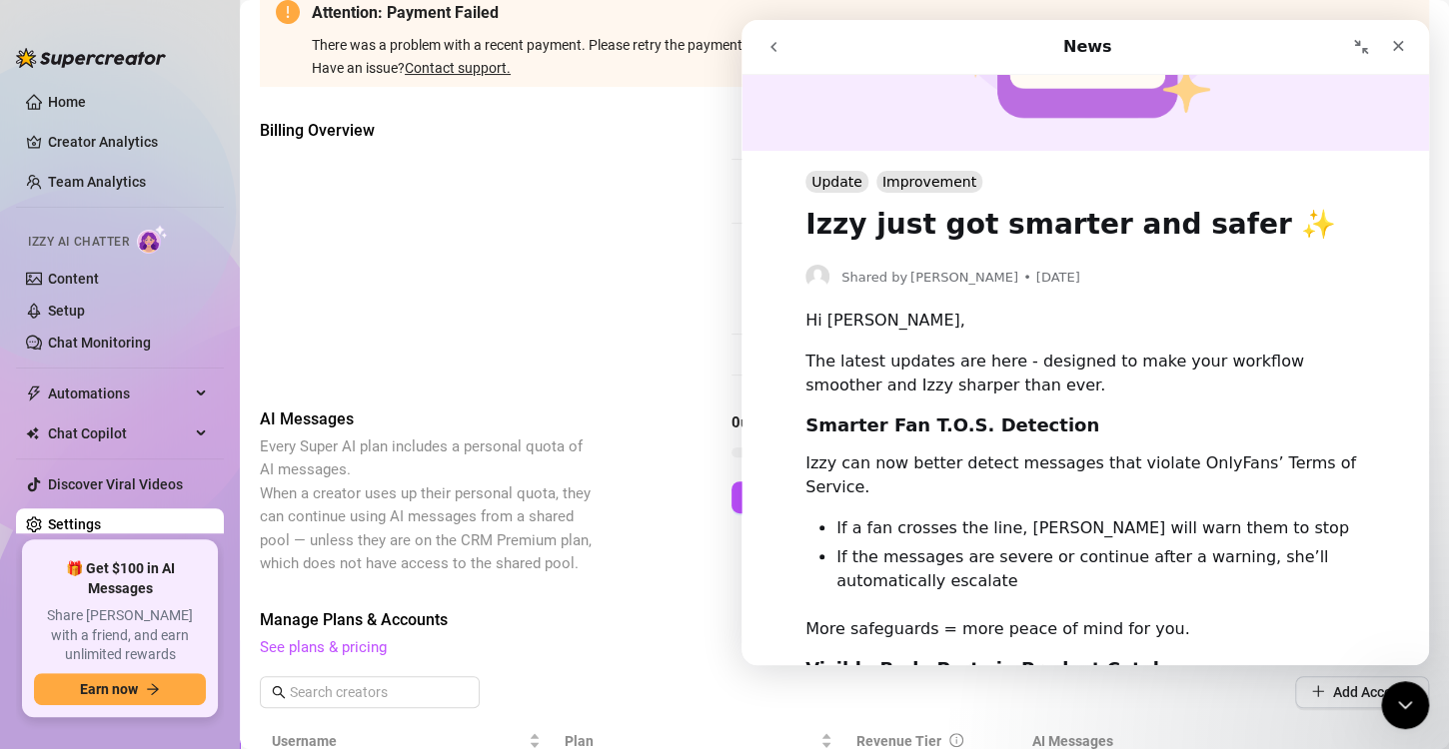
click at [767, 36] on button "go back" at bounding box center [773, 47] width 38 height 38
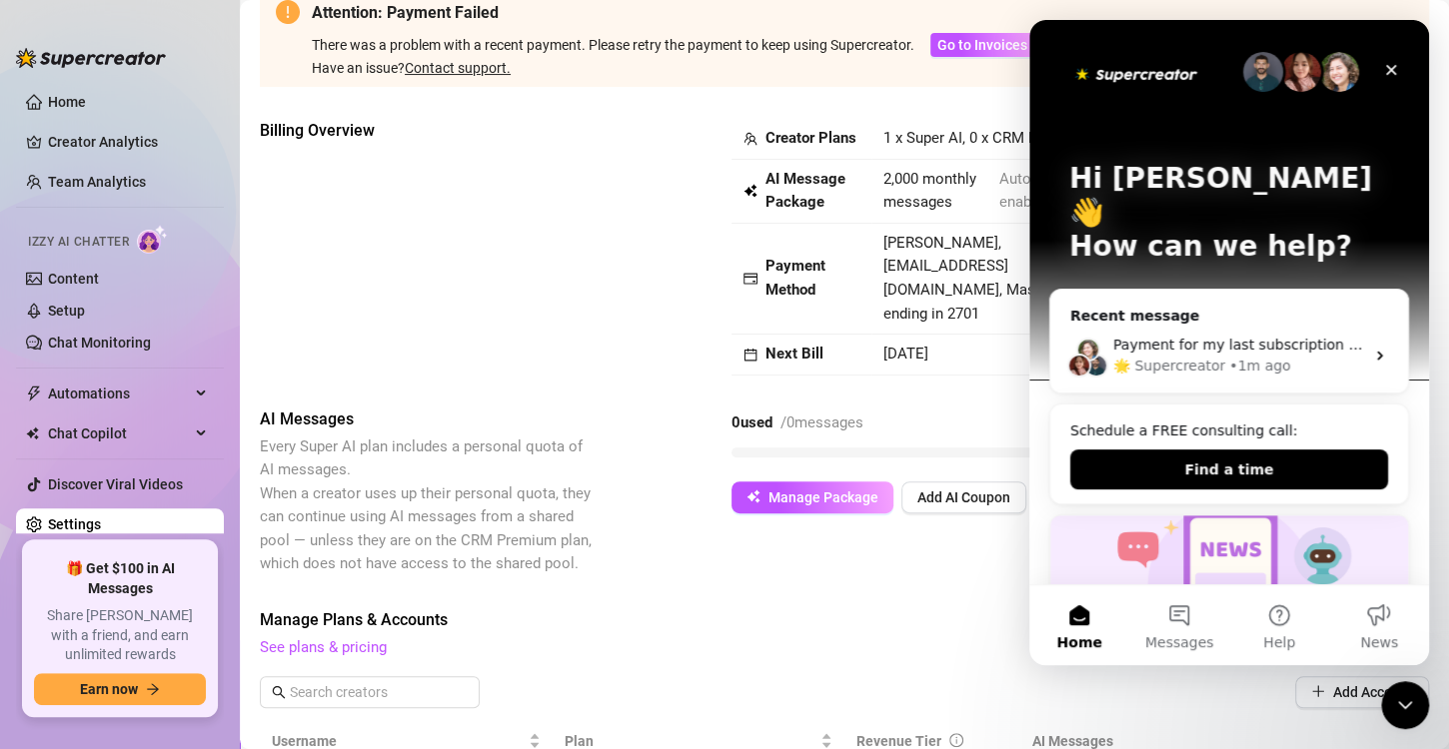
click at [618, 285] on div "Billing Overview Creator Plans 1 x Super AI, 0 x CRM Premium AI Message Package…" at bounding box center [844, 247] width 1169 height 257
click at [866, 593] on div "Attention: Payment Failed There was a problem with a recent payment. Please ret…" at bounding box center [844, 724] width 1169 height 1464
click at [1285, 356] on div "🌟 Supercreator • 1m ago" at bounding box center [1238, 366] width 251 height 21
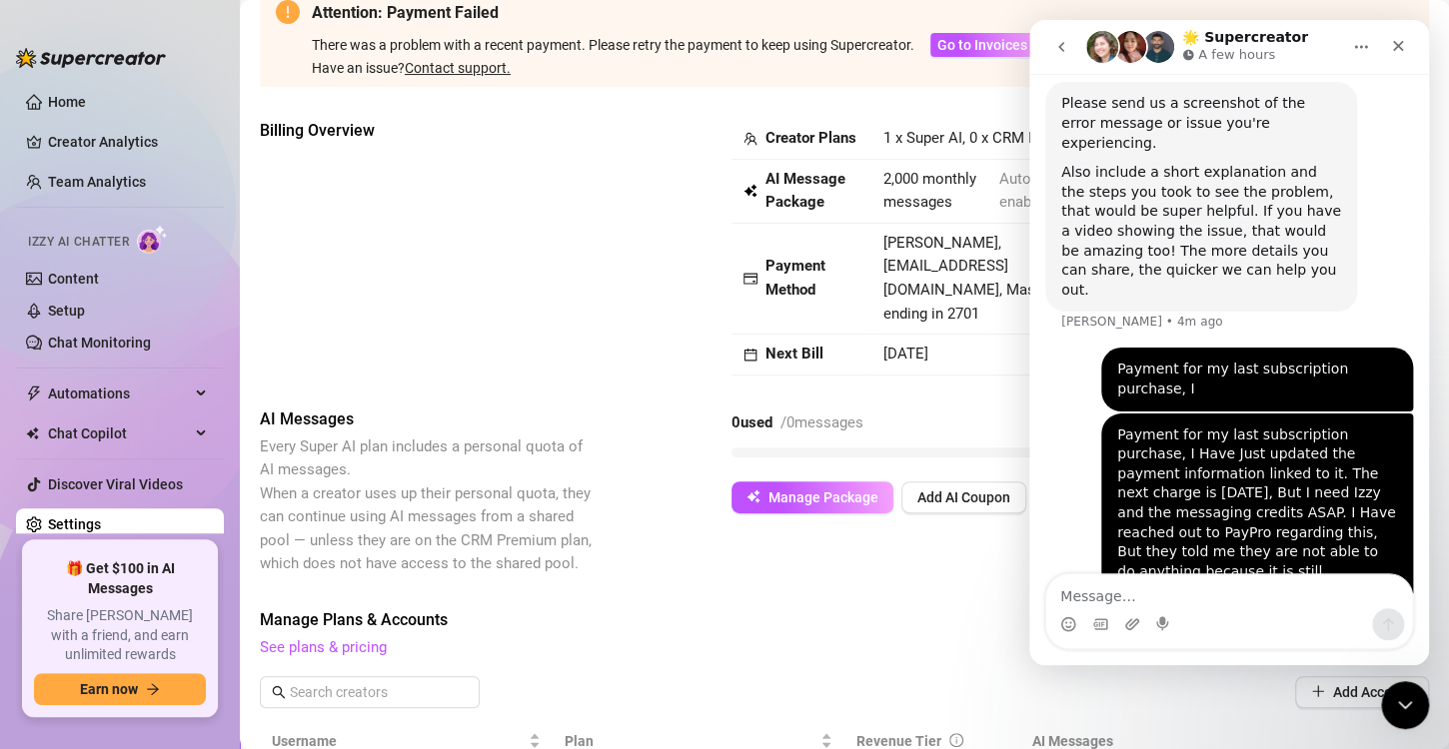
scroll to position [972, 0]
click at [1060, 60] on button "go back" at bounding box center [1061, 47] width 38 height 38
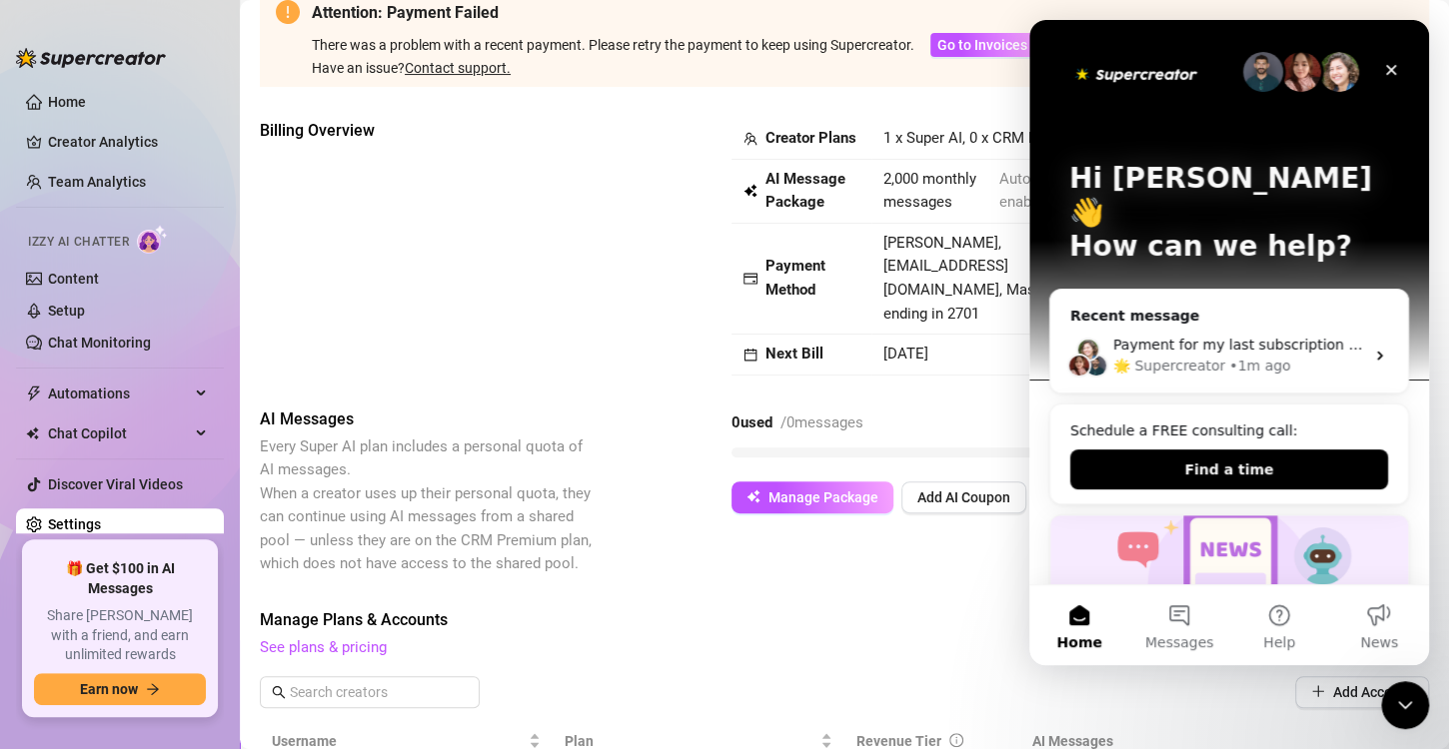
scroll to position [0, 0]
click at [1398, 693] on icon "Close Intercom Messenger" at bounding box center [1402, 702] width 24 height 24
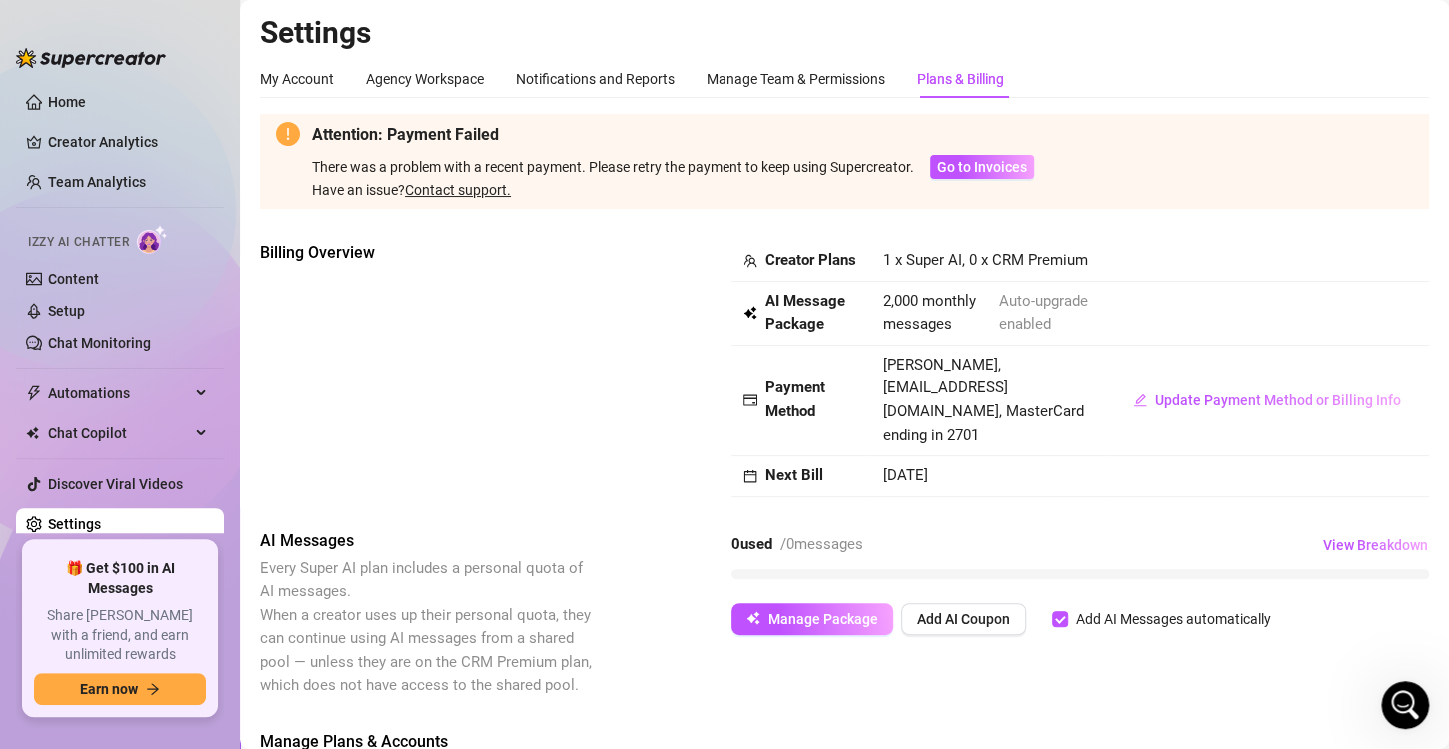
click at [1370, 740] on span "Manage Plans & Accounts" at bounding box center [844, 742] width 1169 height 24
click at [1398, 686] on icon "Open Intercom Messenger" at bounding box center [1402, 702] width 33 height 33
